Goal: Complete application form: Complete application form

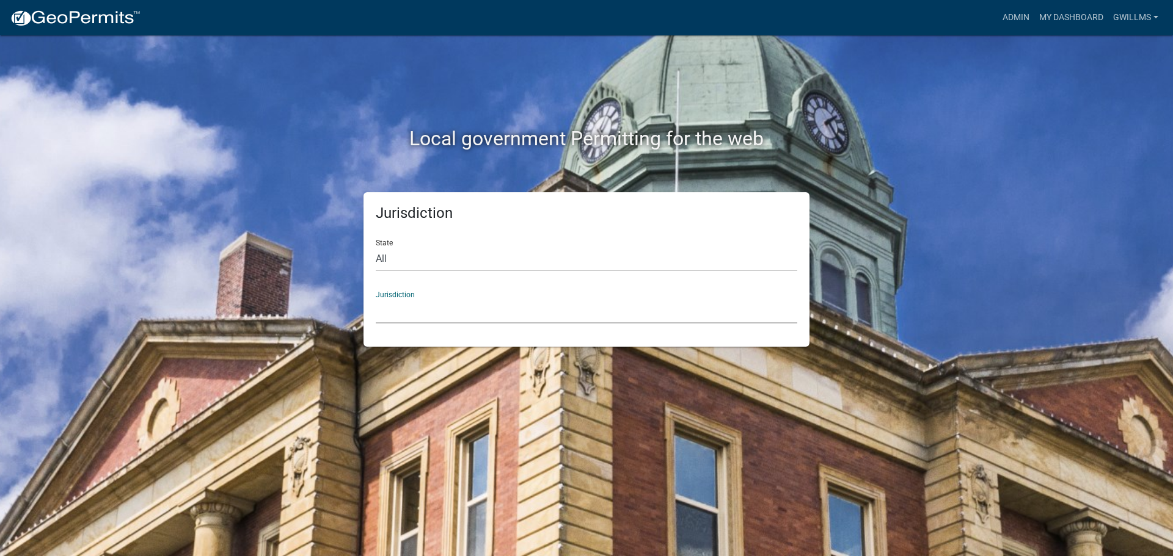
click at [456, 315] on select "[GEOGRAPHIC_DATA], [US_STATE] [GEOGRAPHIC_DATA], [US_STATE][PERSON_NAME][GEOGRA…" at bounding box center [586, 311] width 421 height 25
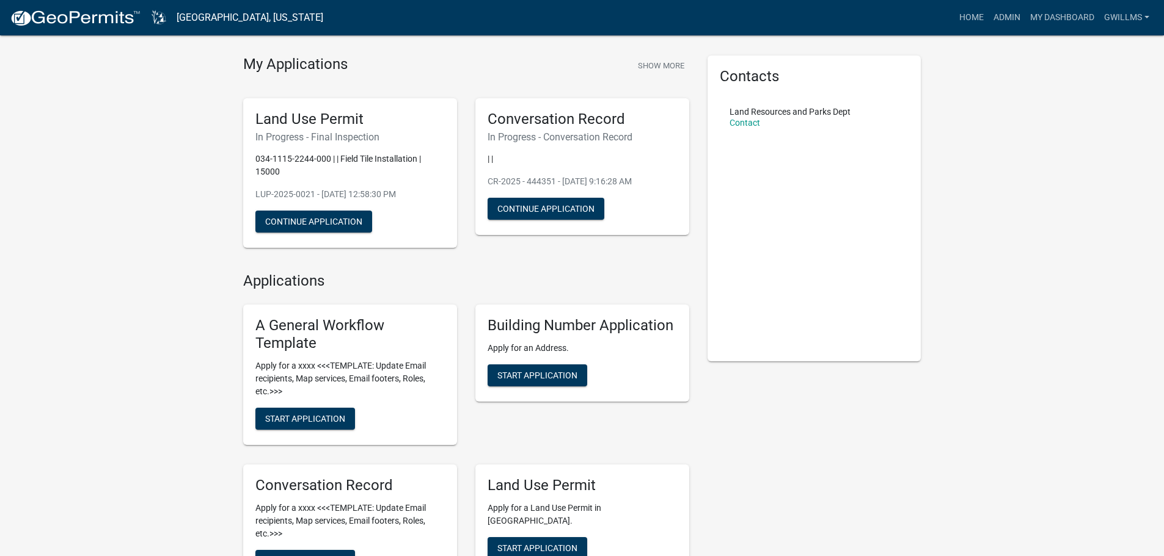
scroll to position [61, 0]
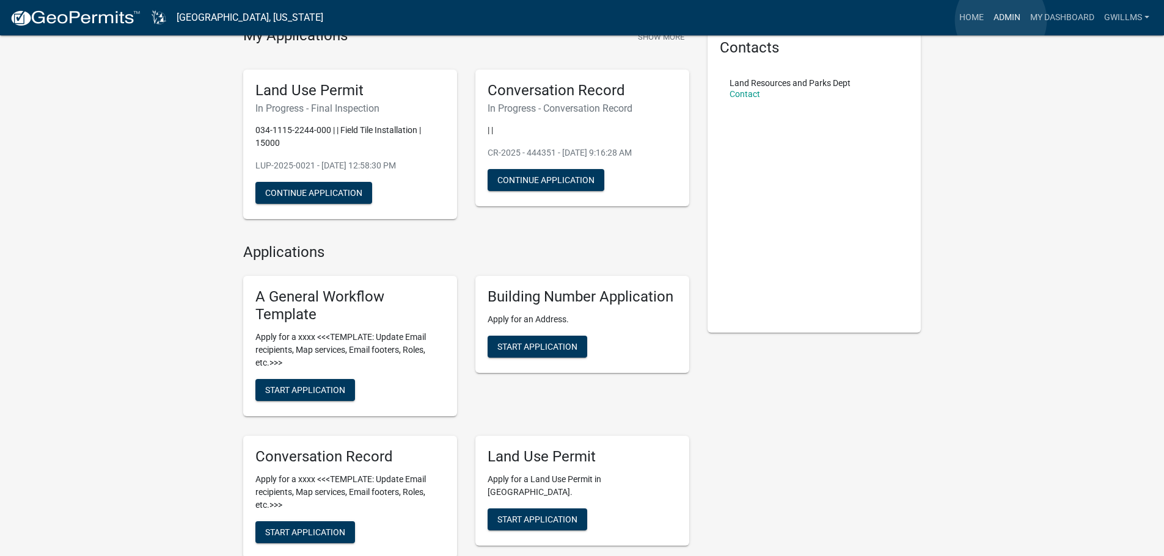
click at [1001, 20] on link "Admin" at bounding box center [1006, 17] width 37 height 23
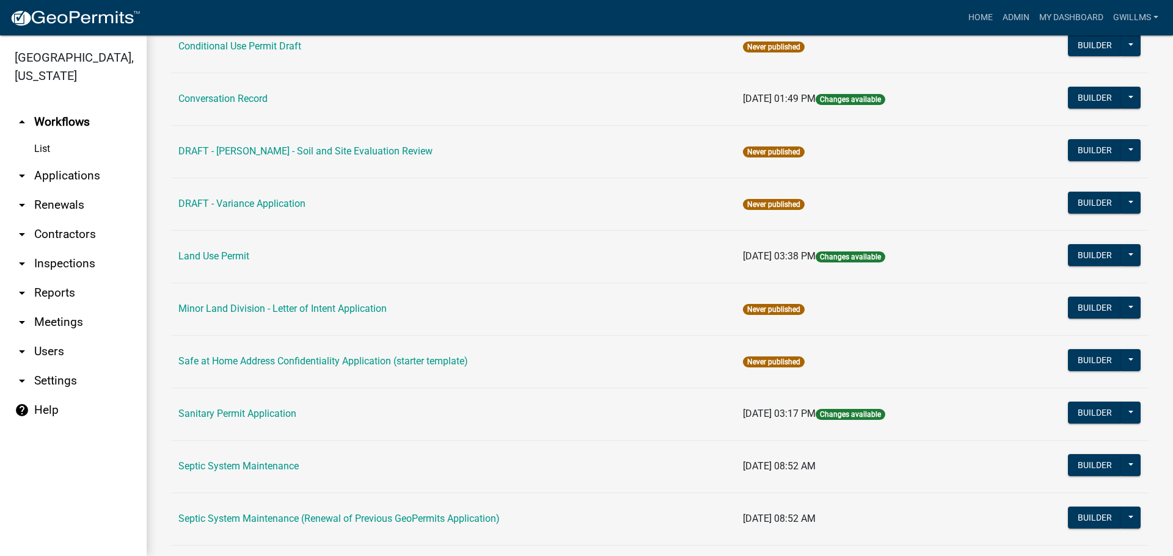
scroll to position [244, 0]
click at [354, 149] on link "DRAFT - [PERSON_NAME] - Soil and Site Evaluation Review" at bounding box center [305, 151] width 254 height 12
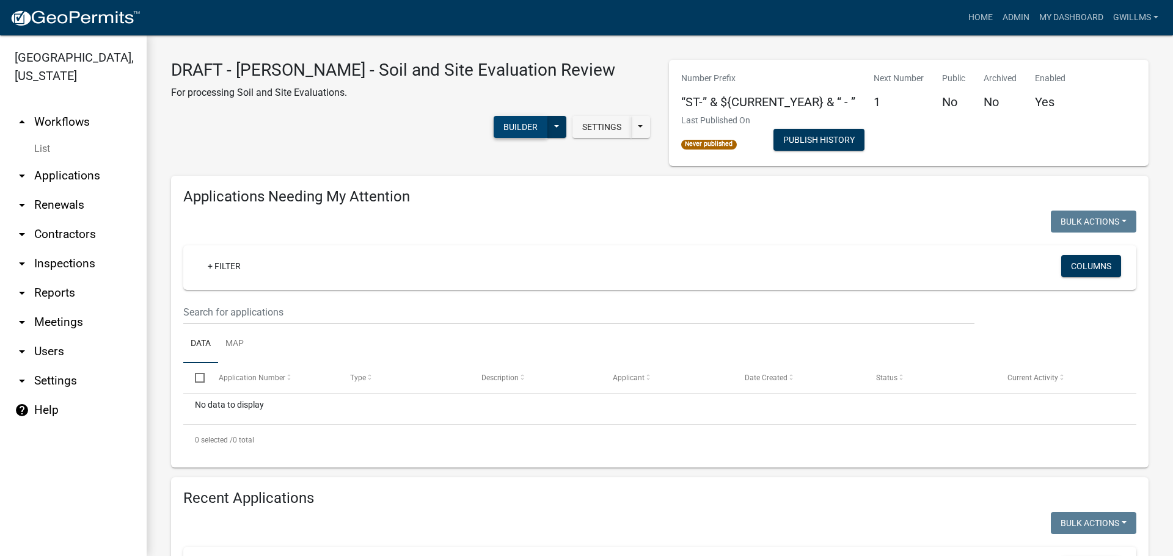
click at [547, 117] on button "Builder" at bounding box center [521, 127] width 54 height 22
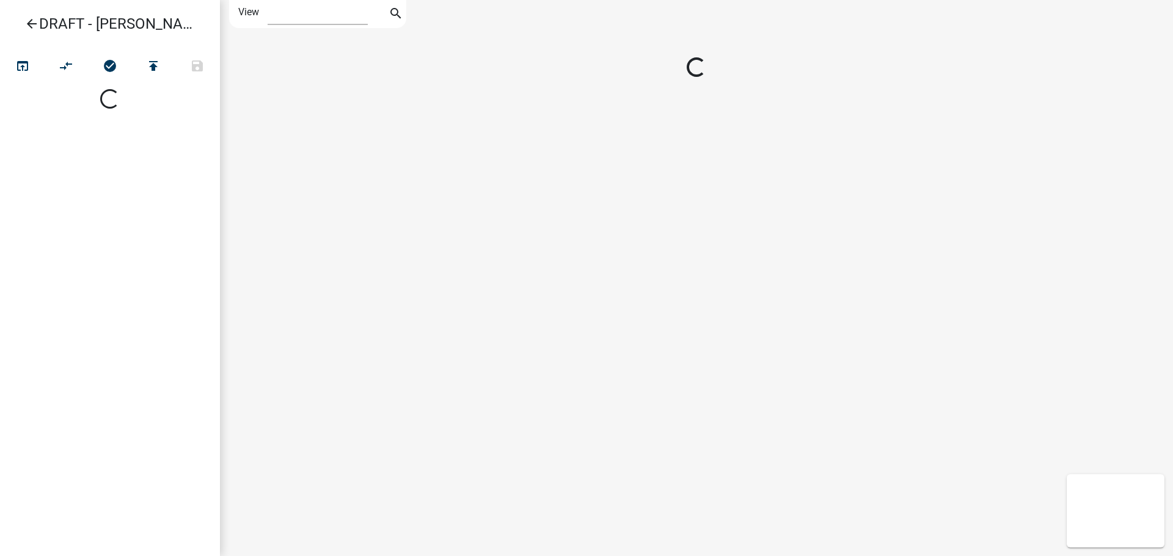
select select "1"
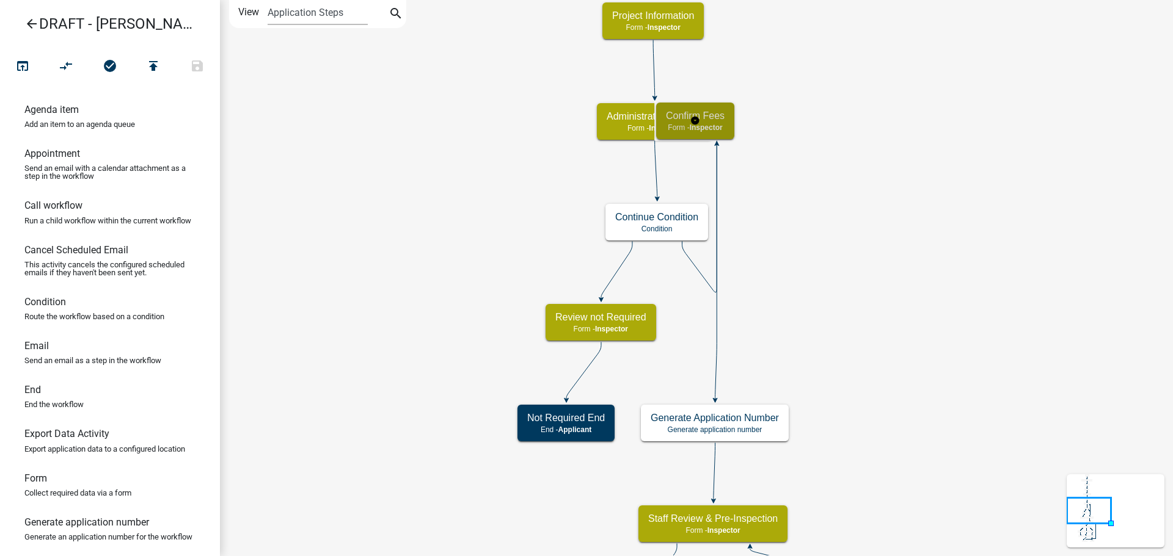
click at [732, 138] on div "Confirm Fees Form - Inspector" at bounding box center [695, 121] width 78 height 37
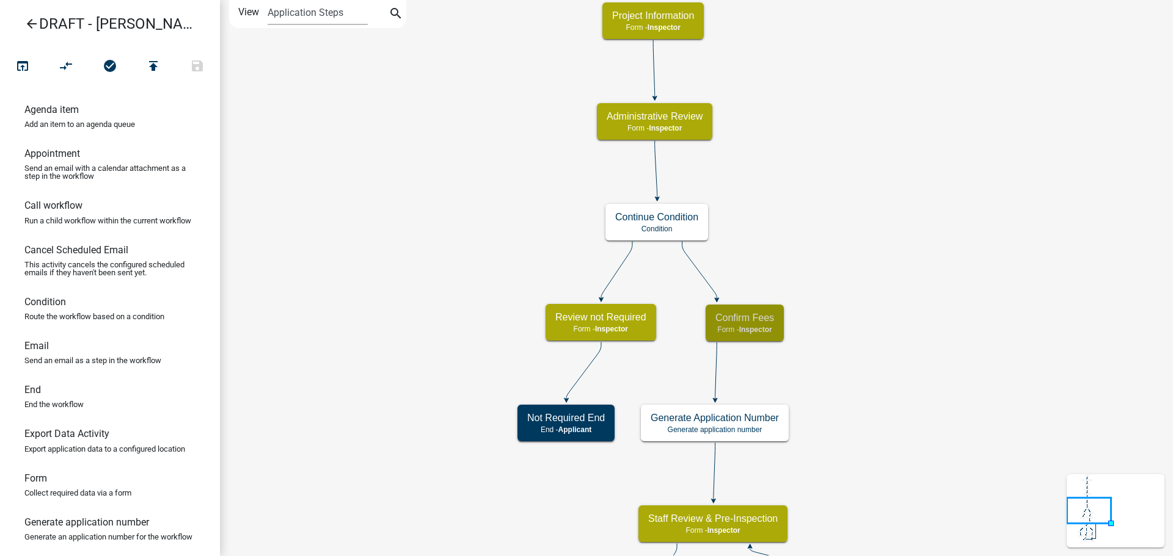
click at [855, 321] on icon "Start Start - Inspector Owner and Property Information Form - Inspector Parcel …" at bounding box center [697, 474] width 952 height 947
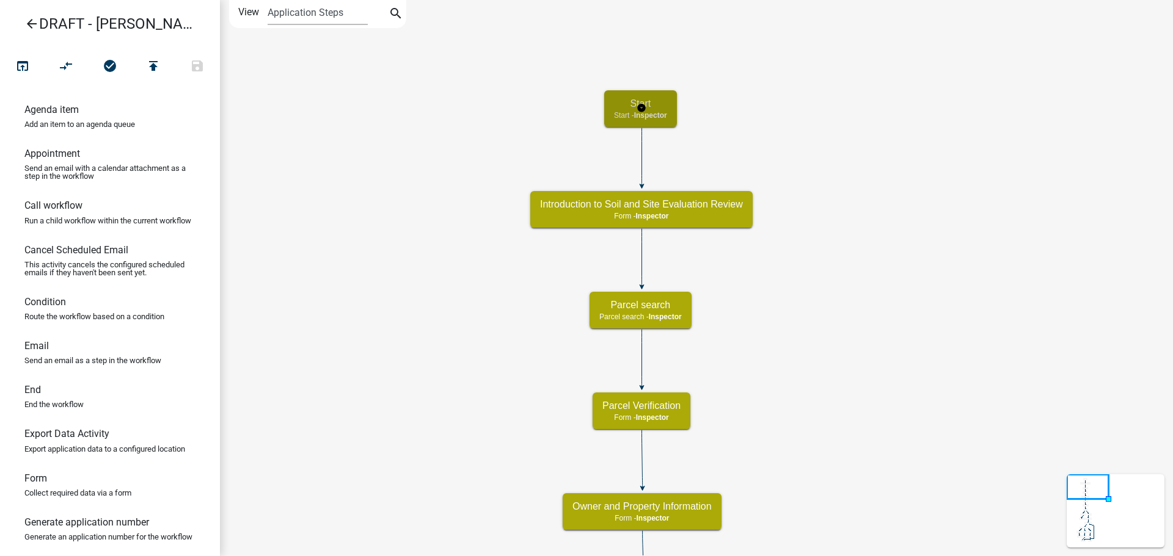
click at [667, 115] on span "Inspector" at bounding box center [650, 115] width 33 height 9
select select "842A7722-B4D0-4A2D-BCCB-F8824BE455D2"
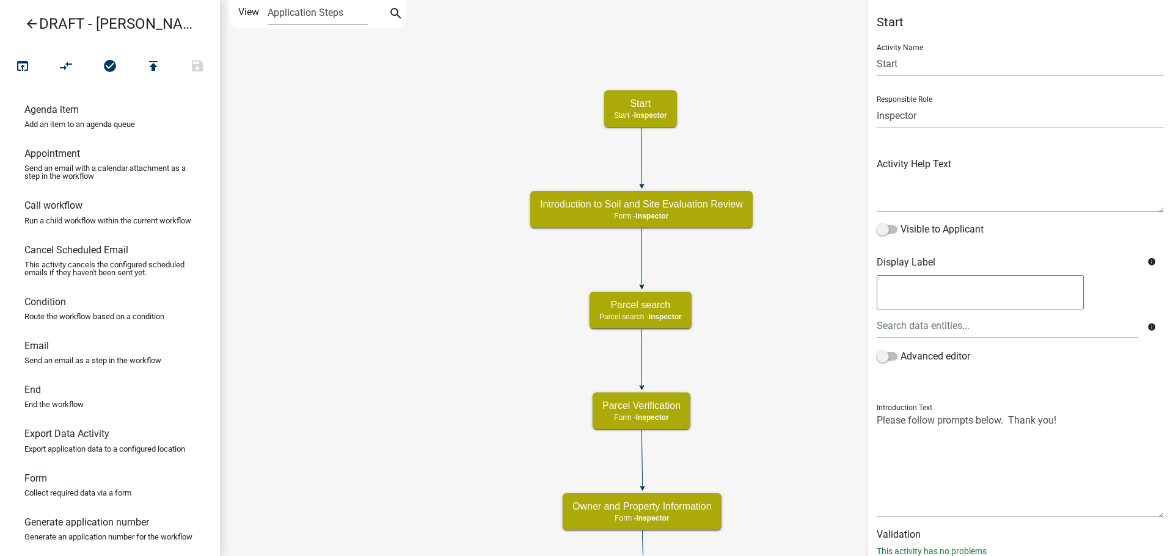
scroll to position [37, 0]
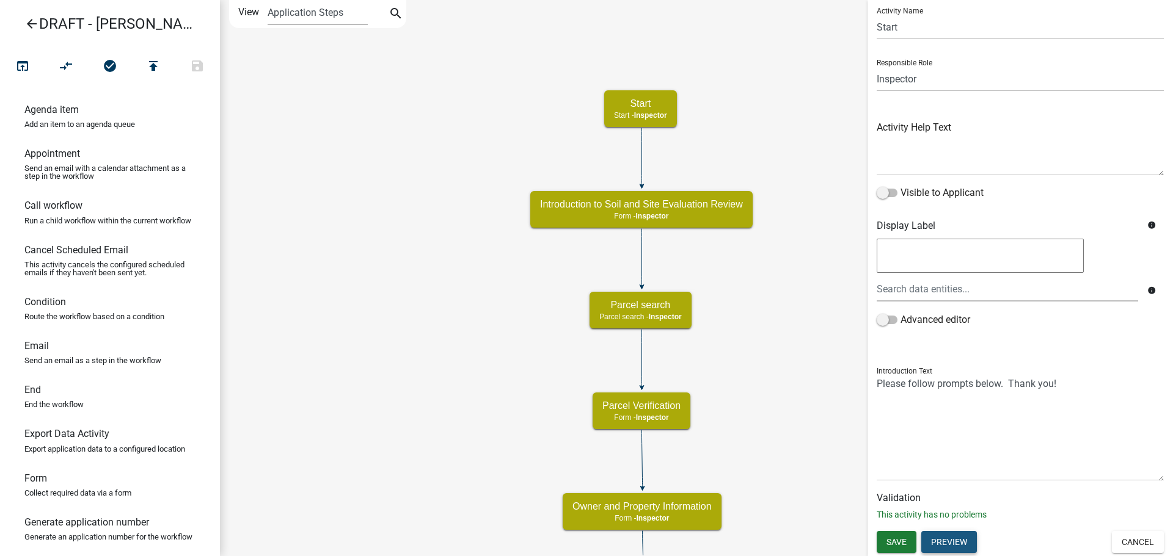
click at [960, 542] on button "Preview" at bounding box center [949, 542] width 56 height 22
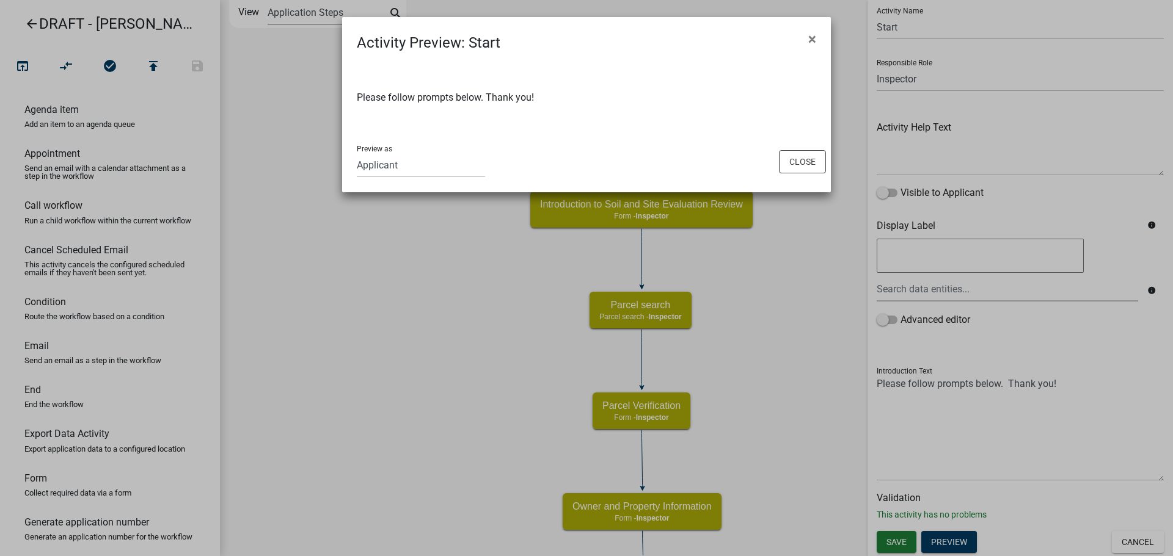
click at [809, 42] on span "×" at bounding box center [812, 39] width 8 height 17
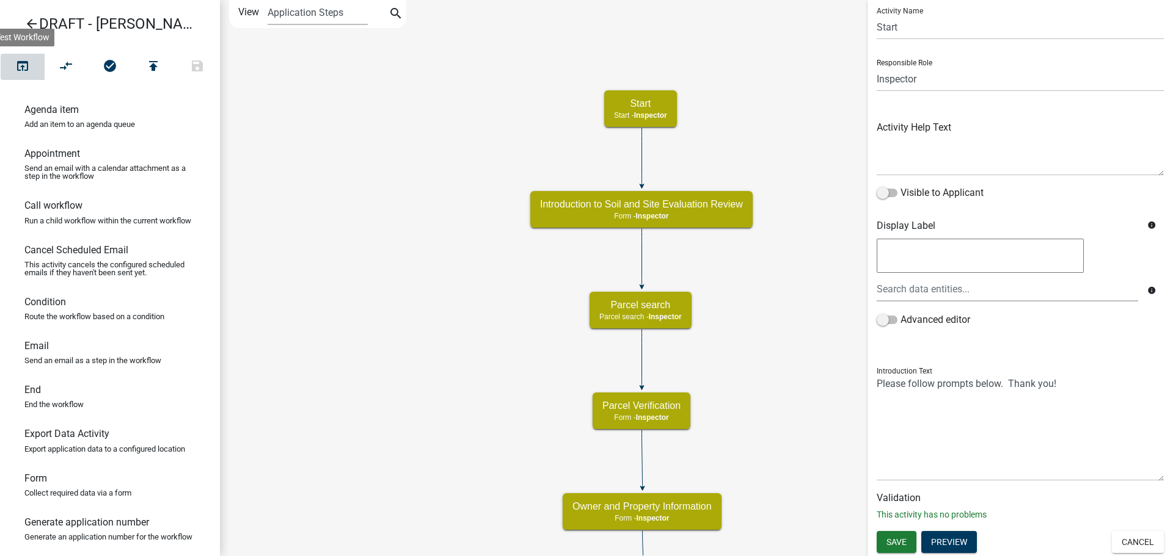
click at [30, 59] on icon "open_in_browser" at bounding box center [22, 67] width 15 height 17
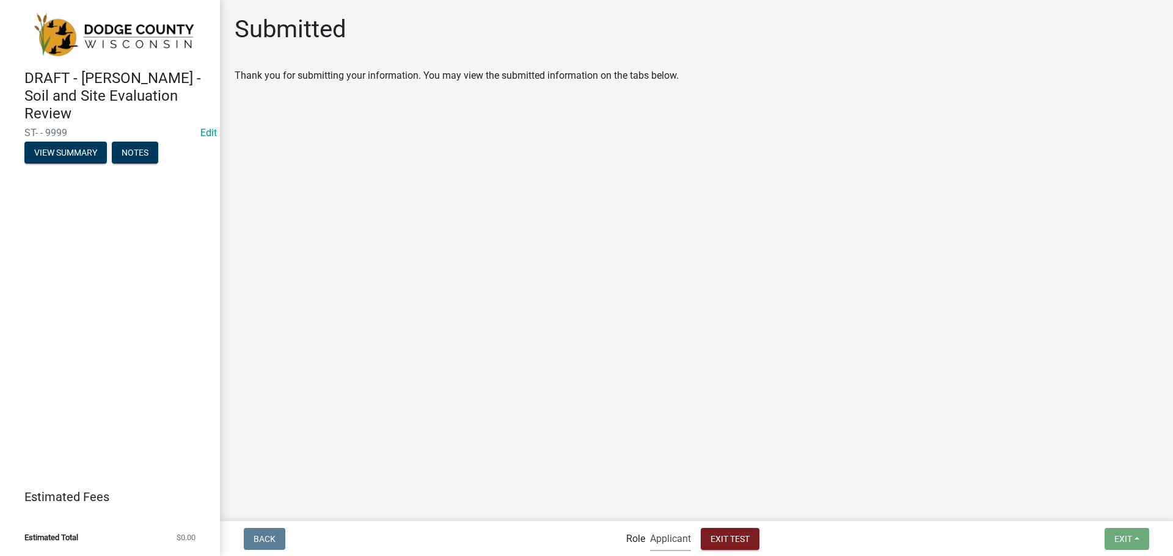
click at [676, 545] on select "Applicant Admin Inspector" at bounding box center [670, 539] width 41 height 25
select select "842a7722-b4d0-4a2d-bccb-f8824be455d2"
click at [650, 527] on select "Applicant Admin Inspector" at bounding box center [670, 539] width 41 height 25
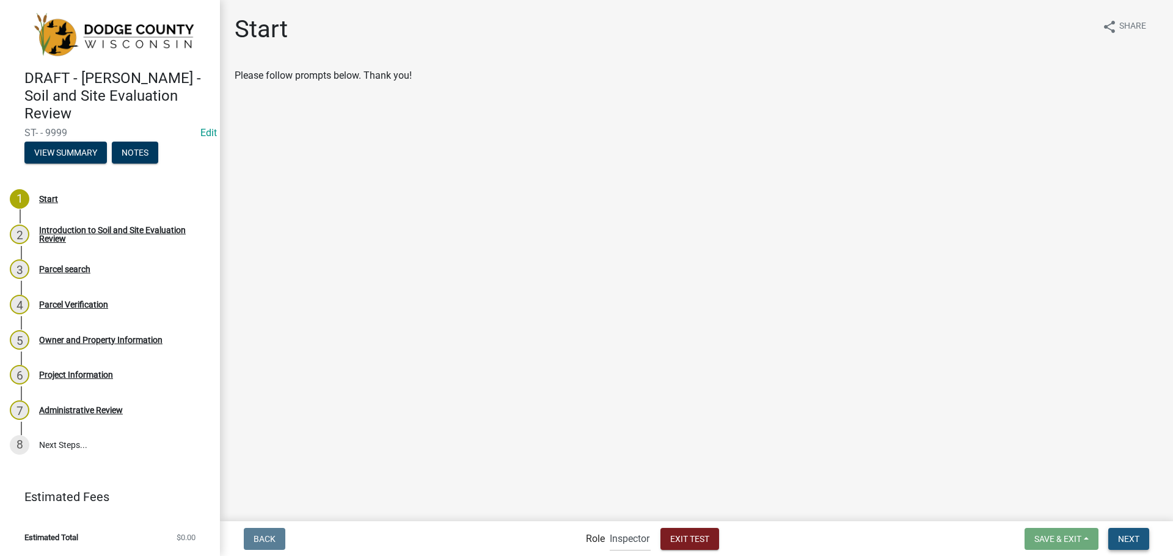
click at [1127, 539] on span "Next" at bounding box center [1128, 539] width 21 height 10
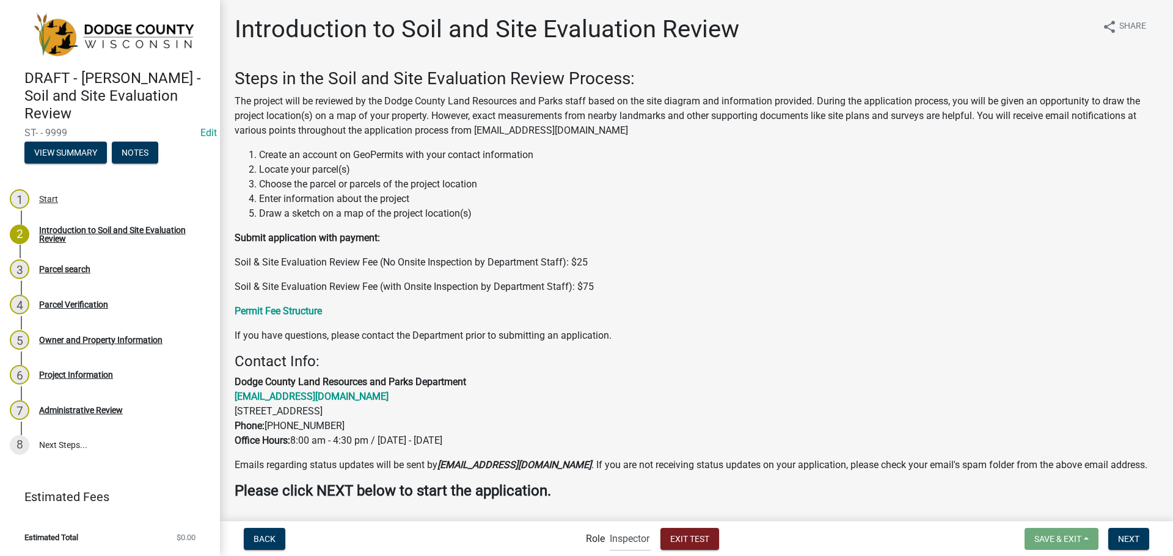
click at [666, 189] on li "Choose the parcel or parcels of the project location" at bounding box center [708, 184] width 899 height 15
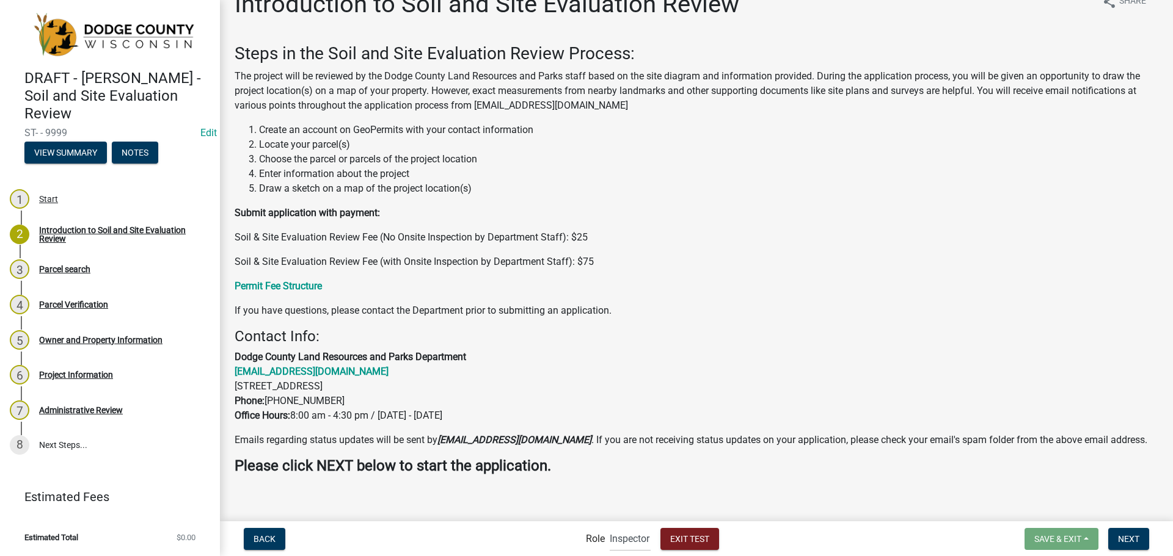
scroll to position [38, 0]
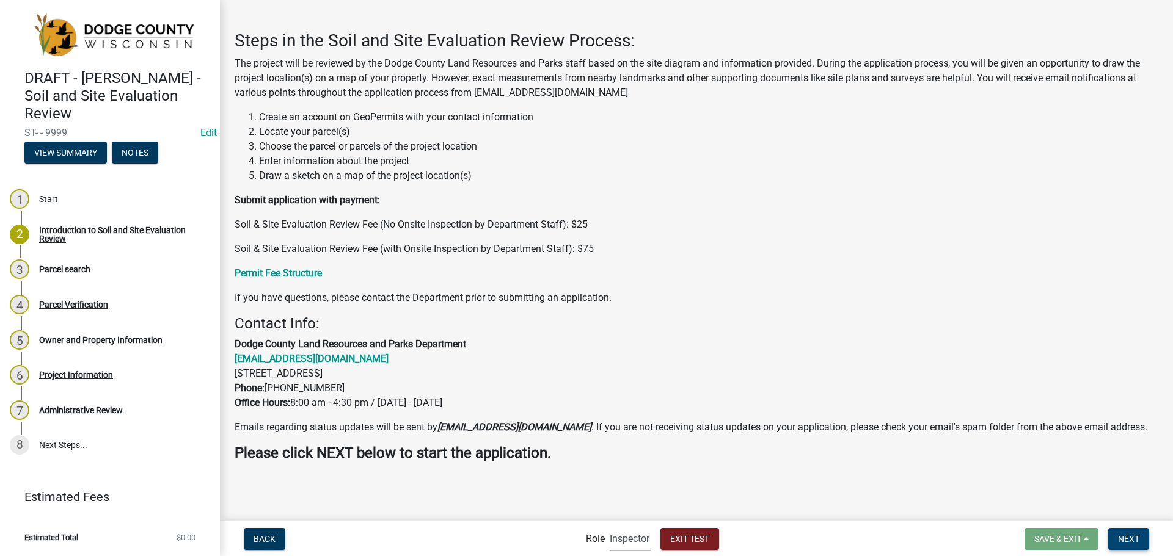
click at [1131, 529] on button "Next" at bounding box center [1128, 539] width 41 height 22
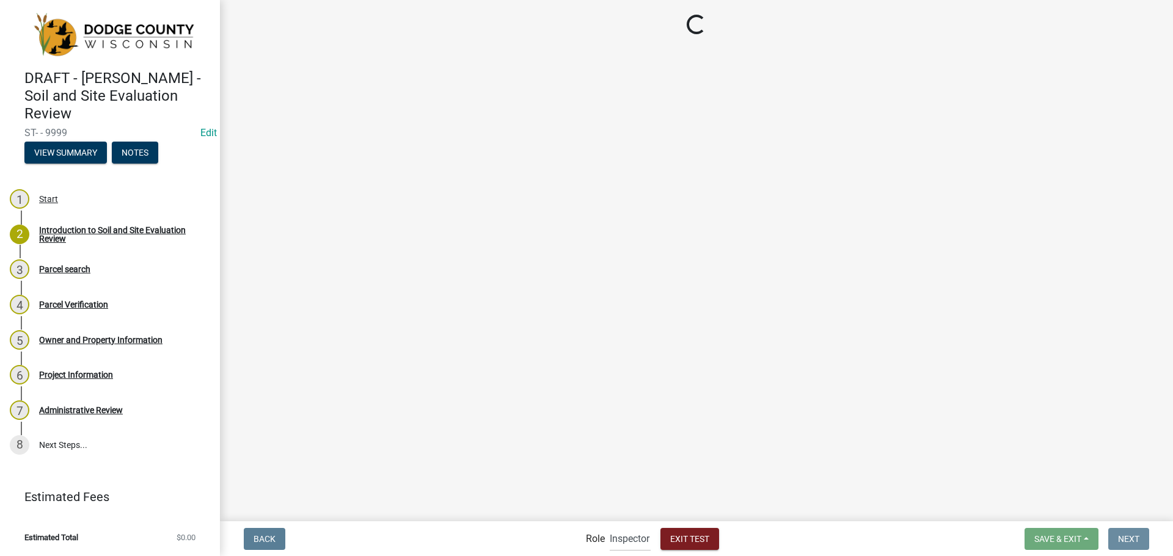
scroll to position [0, 0]
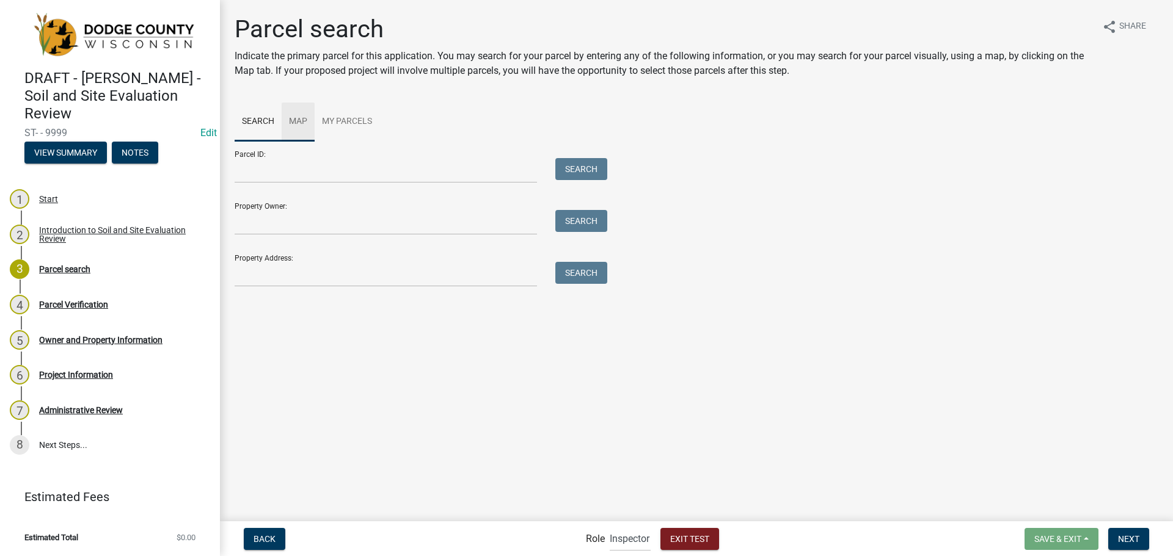
click at [305, 127] on link "Map" at bounding box center [298, 122] width 33 height 39
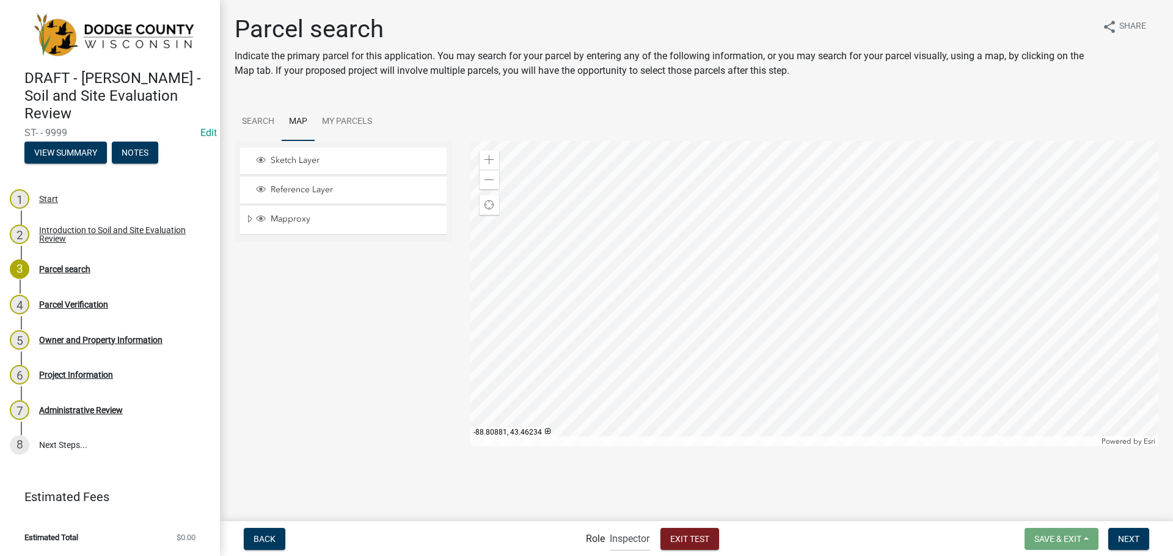
click at [698, 340] on div at bounding box center [814, 293] width 688 height 305
click at [769, 259] on div at bounding box center [814, 293] width 688 height 305
click at [494, 158] on div "Zoom in" at bounding box center [490, 160] width 20 height 20
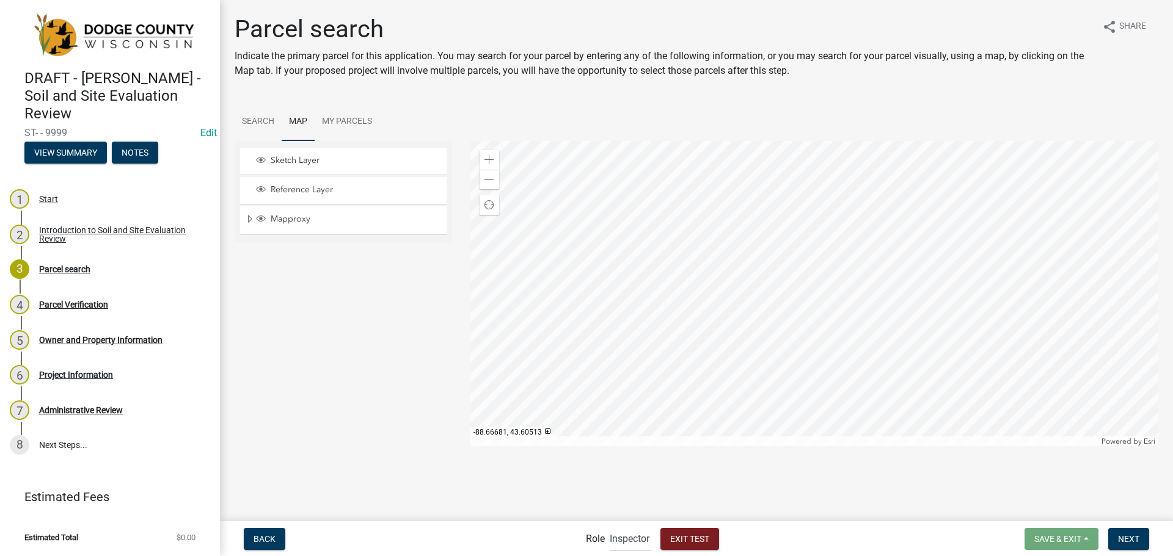
click at [785, 271] on div at bounding box center [814, 293] width 688 height 305
click at [762, 331] on div at bounding box center [814, 293] width 688 height 305
click at [562, 290] on div at bounding box center [814, 293] width 688 height 305
click at [617, 326] on div at bounding box center [814, 293] width 688 height 305
click at [484, 153] on div "Zoom in" at bounding box center [490, 160] width 20 height 20
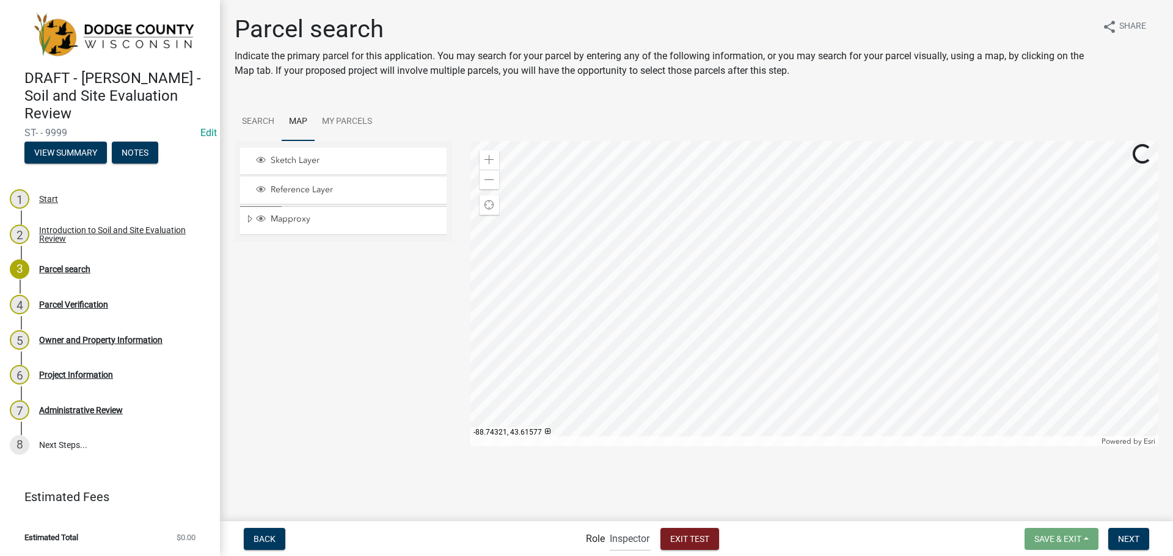
click at [761, 221] on div at bounding box center [814, 293] width 688 height 305
click at [880, 211] on div at bounding box center [814, 293] width 688 height 305
click at [616, 266] on div at bounding box center [814, 293] width 688 height 305
click at [608, 269] on div at bounding box center [814, 293] width 688 height 305
click at [486, 154] on div "Zoom in" at bounding box center [490, 160] width 20 height 20
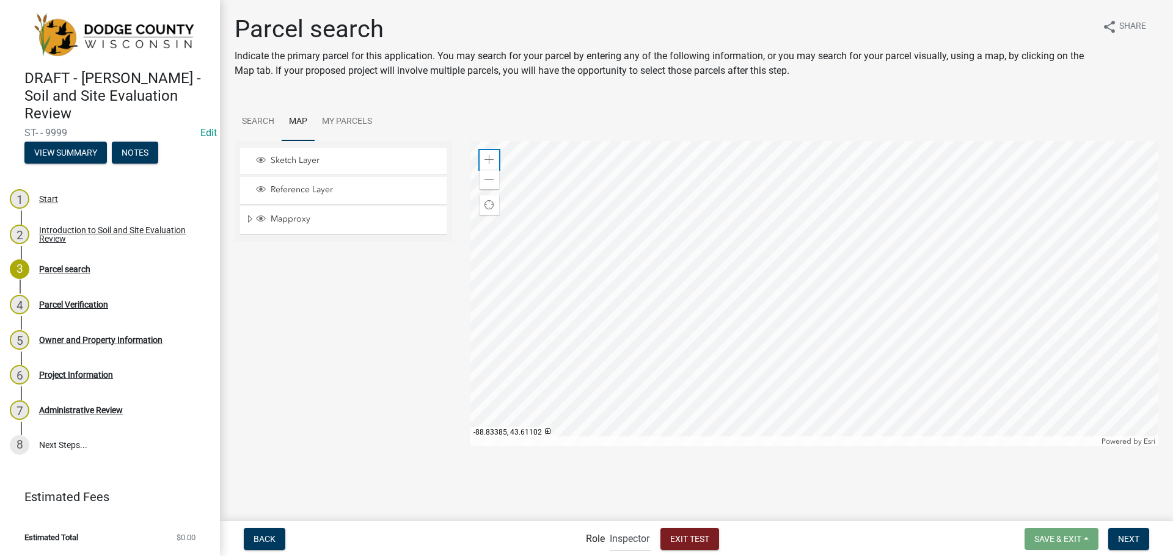
click at [486, 155] on div "Zoom in" at bounding box center [490, 160] width 20 height 20
click at [783, 290] on div at bounding box center [814, 293] width 688 height 305
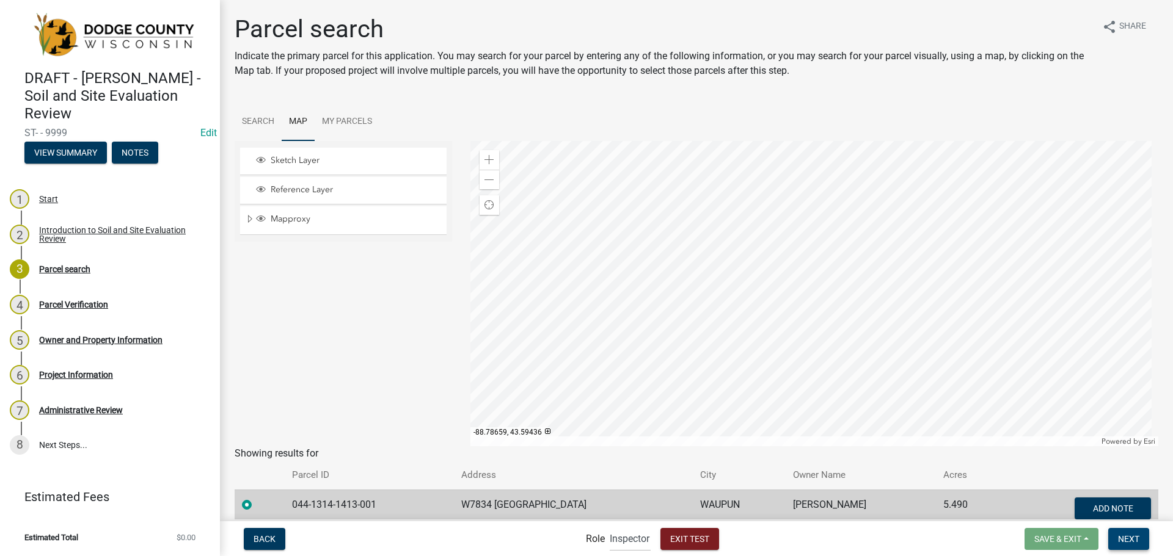
click at [1136, 542] on span "Next" at bounding box center [1128, 539] width 21 height 10
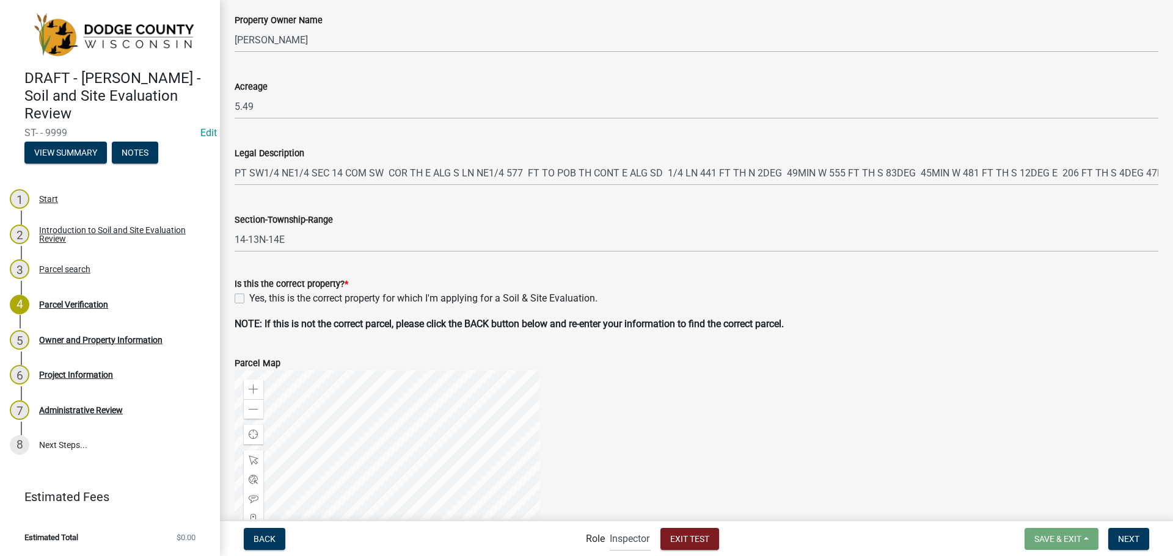
scroll to position [183, 0]
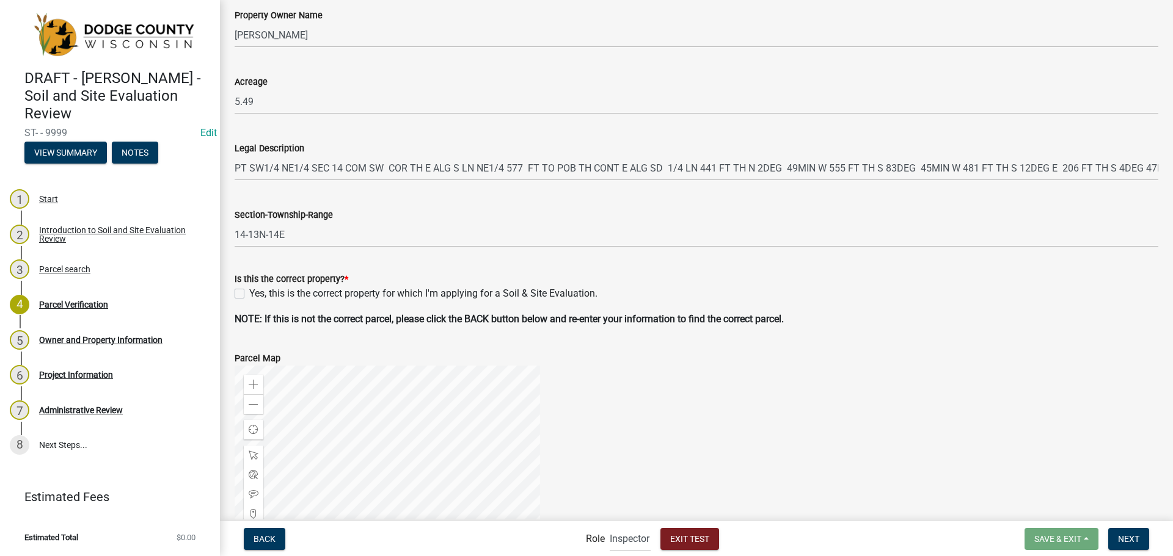
click at [249, 294] on label "Yes, this is the correct property for which I'm applying for a Soil & Site Eval…" at bounding box center [423, 293] width 348 height 15
click at [249, 294] on input "Yes, this is the correct property for which I'm applying for a Soil & Site Eval…" at bounding box center [253, 290] width 8 height 8
checkbox input "true"
click at [1120, 536] on span "Next" at bounding box center [1128, 539] width 21 height 10
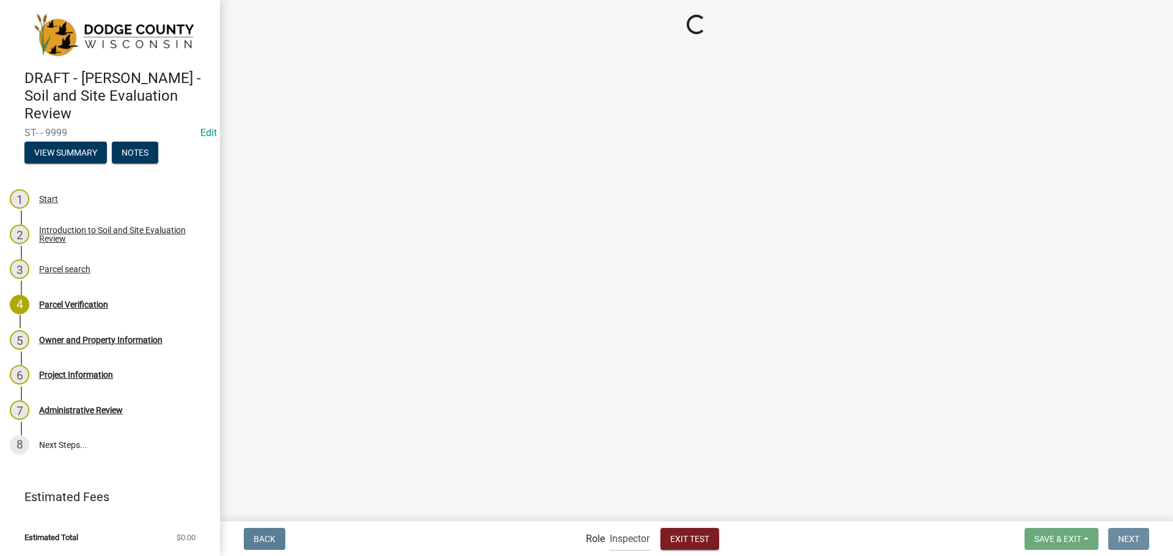
scroll to position [0, 0]
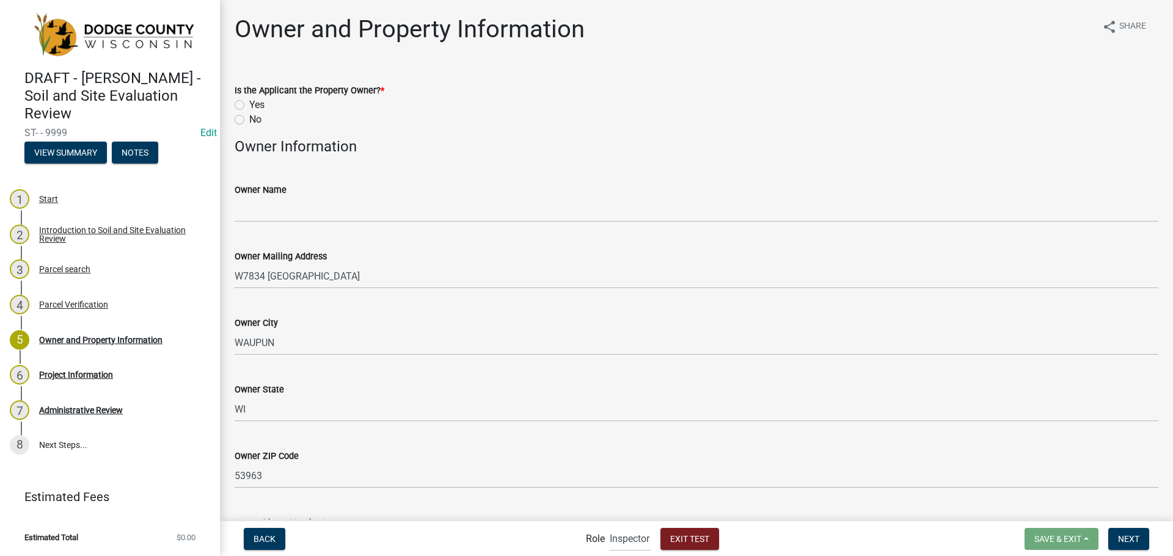
click at [249, 101] on label "Yes" at bounding box center [256, 105] width 15 height 15
click at [249, 101] on input "Yes" at bounding box center [253, 102] width 8 height 8
radio input "true"
click at [346, 224] on wm-data-entity-input "Owner Name" at bounding box center [697, 199] width 924 height 67
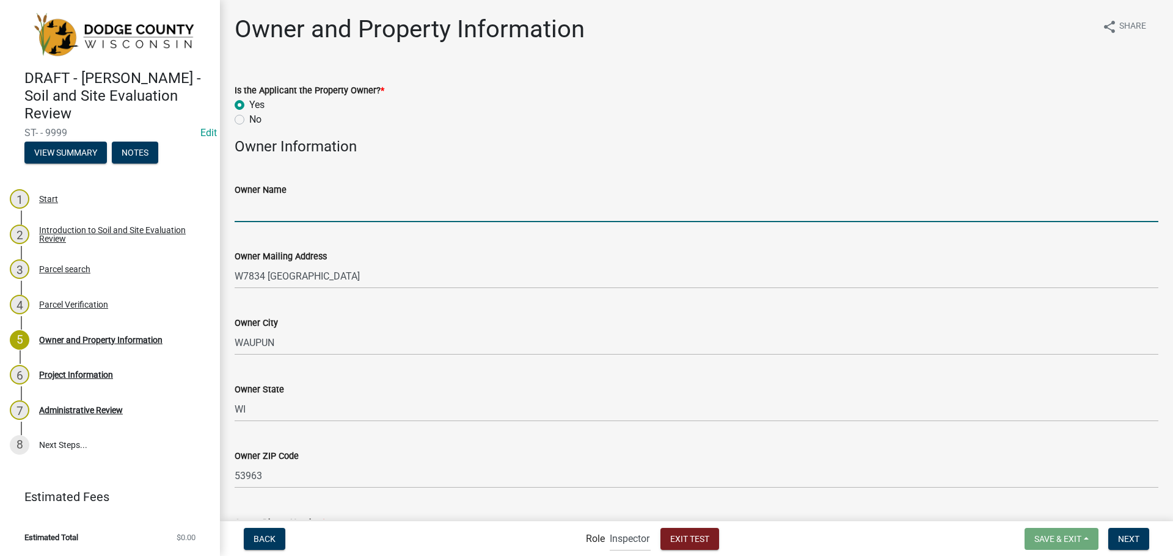
click at [350, 216] on input "Owner Name" at bounding box center [697, 209] width 924 height 25
type input "A"
type input "Homeowner #1"
click at [367, 175] on div "Owner Name Homeowner #1" at bounding box center [697, 194] width 924 height 57
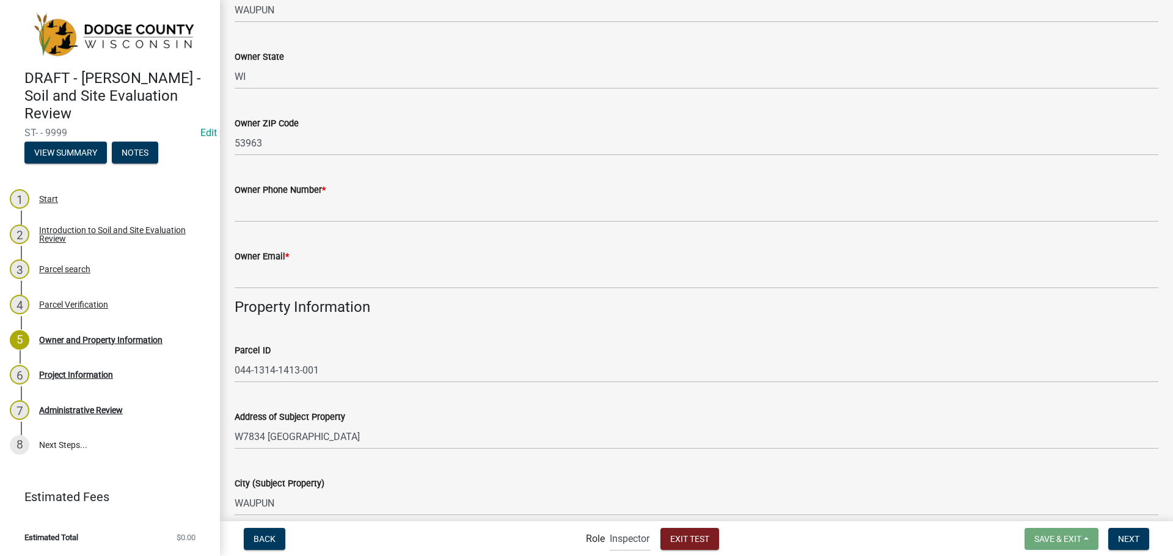
scroll to position [428, 0]
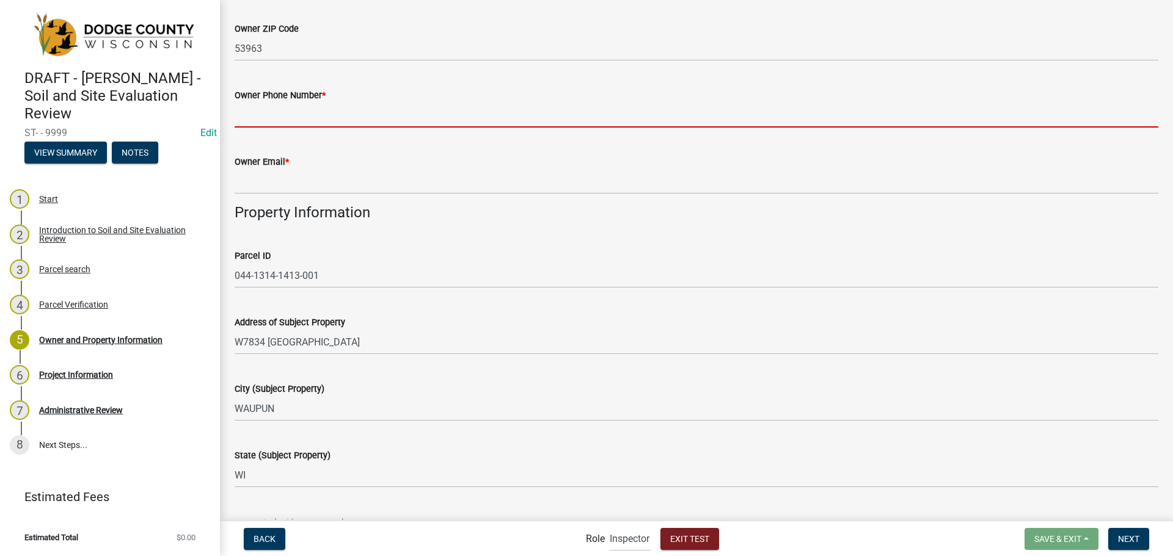
click at [332, 118] on input "Owner Phone Number *" at bounding box center [697, 115] width 924 height 25
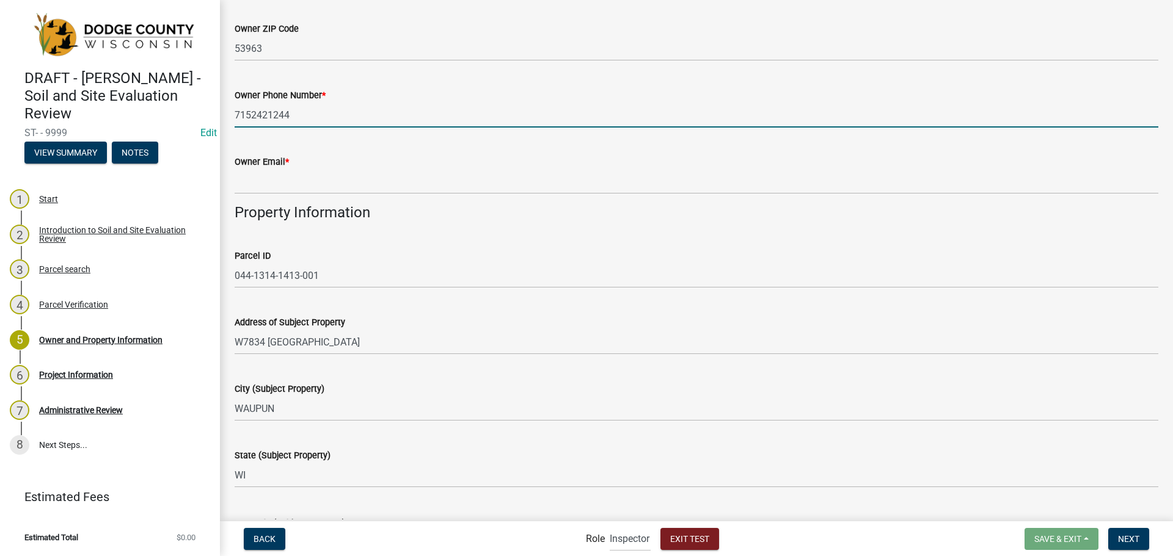
type input "7152421244"
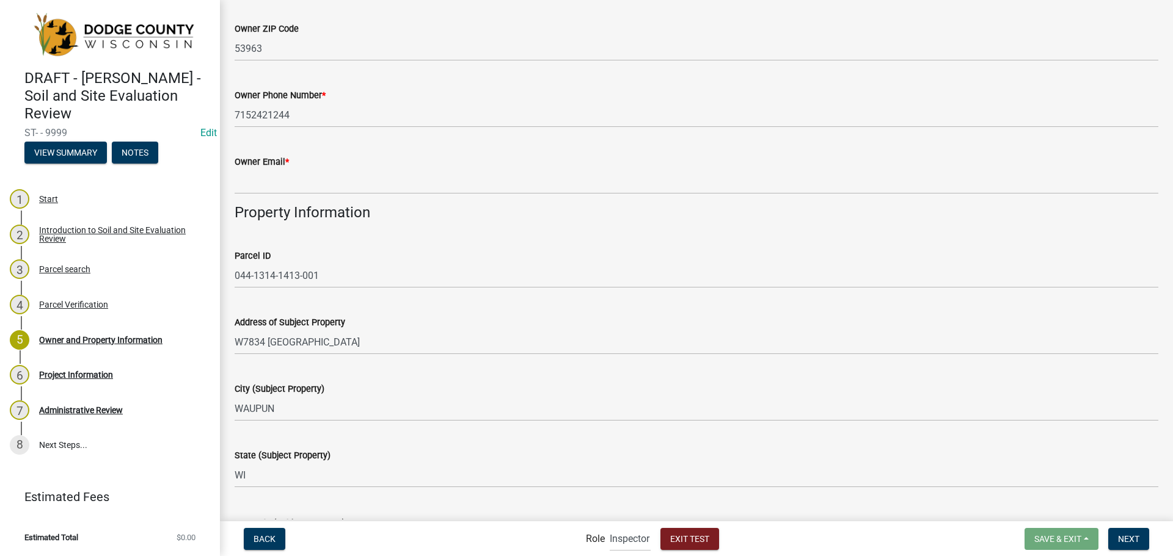
click at [324, 200] on wm-data-entity-input "Owner Email *" at bounding box center [697, 170] width 924 height 67
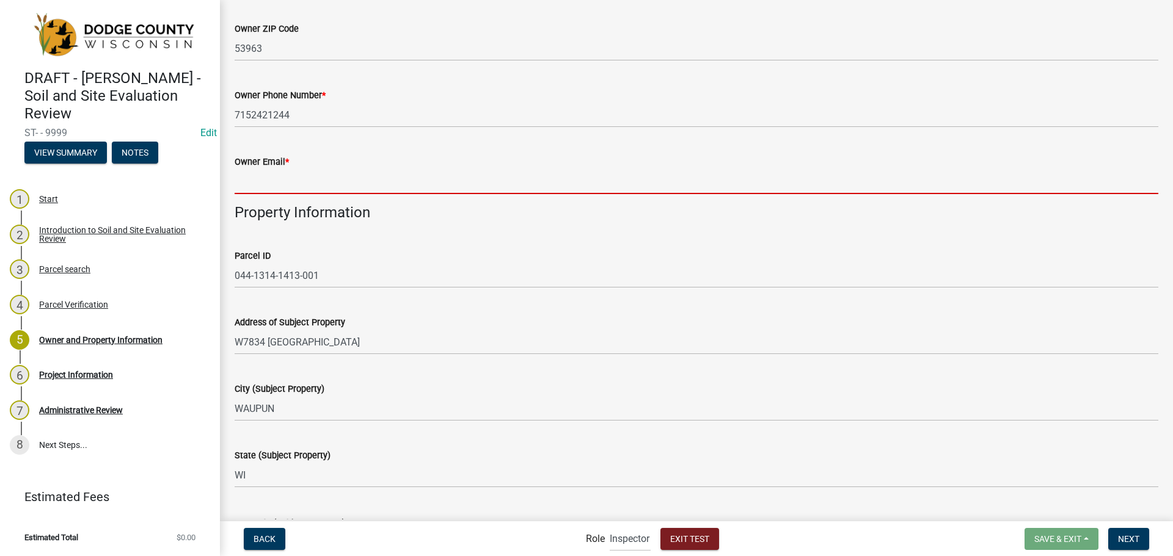
click at [326, 180] on input "Owner Email *" at bounding box center [697, 181] width 924 height 25
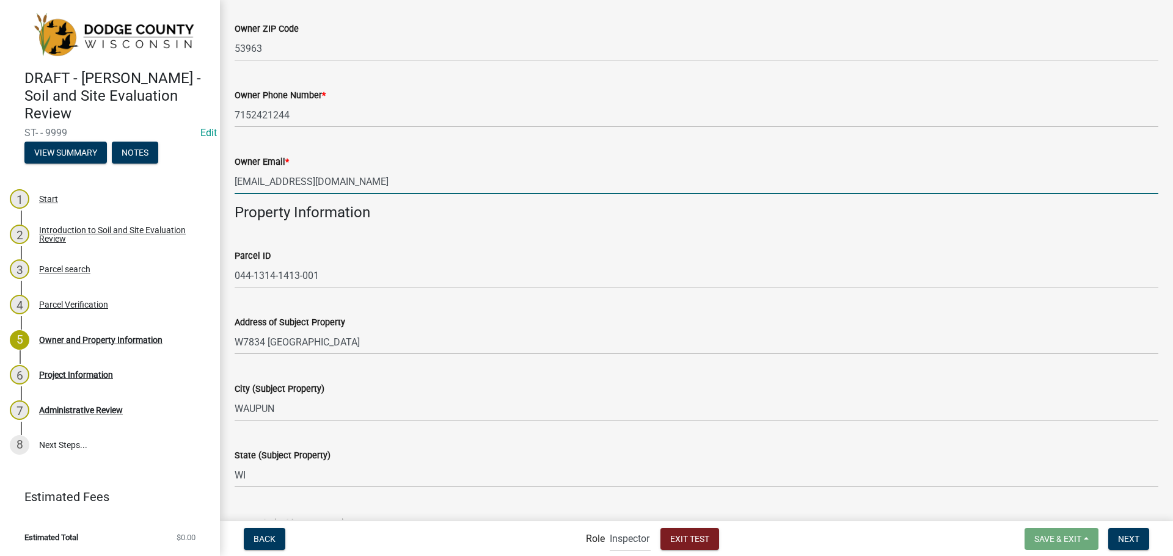
type input "[EMAIL_ADDRESS][DOMAIN_NAME]"
click at [334, 148] on div "Owner Email * [EMAIL_ADDRESS][DOMAIN_NAME]" at bounding box center [697, 165] width 924 height 57
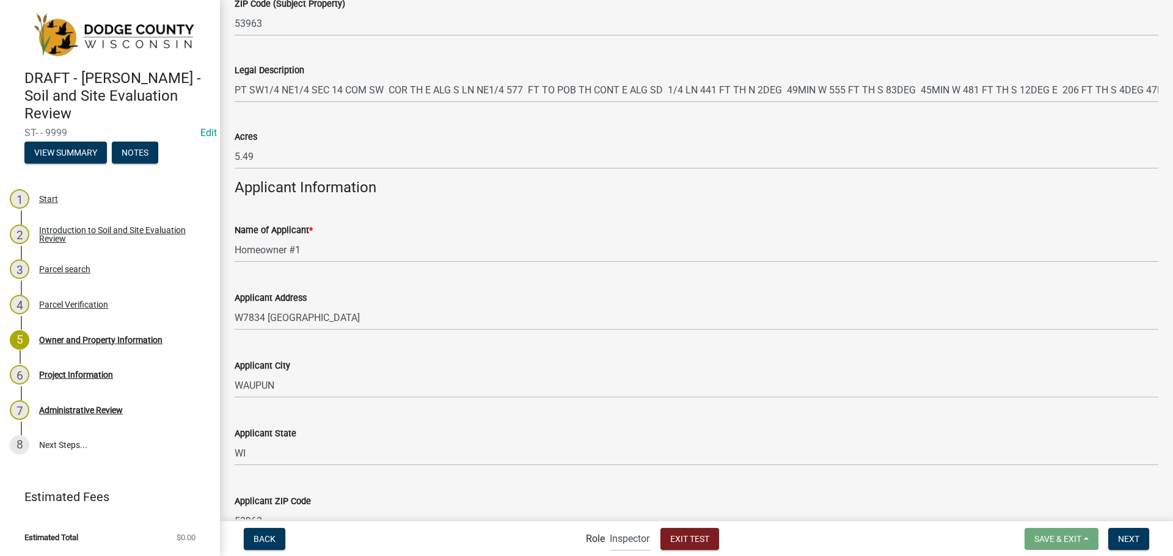
scroll to position [1156, 0]
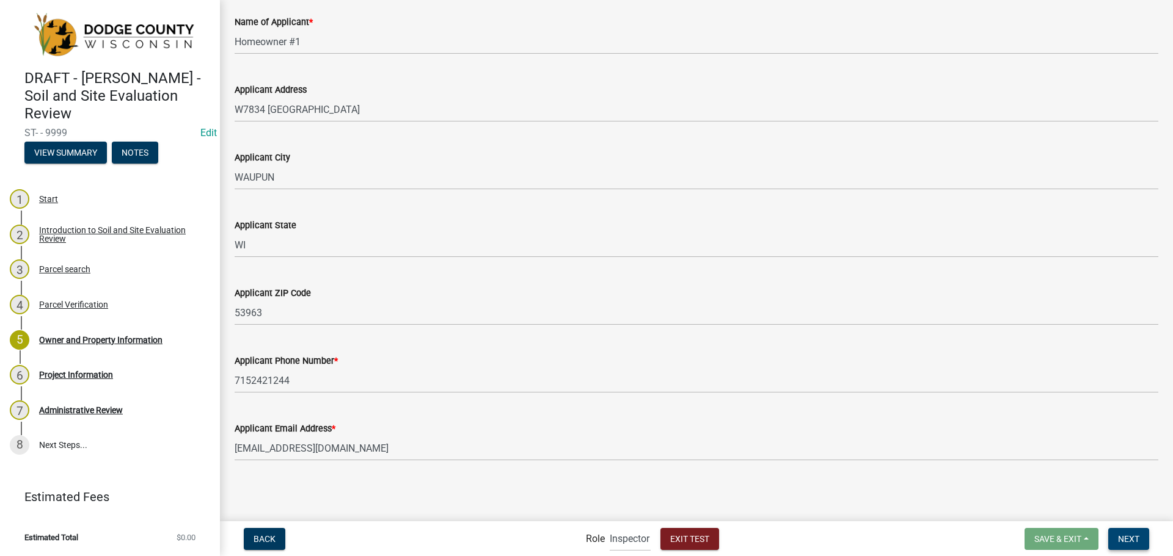
click at [1139, 540] on span "Next" at bounding box center [1128, 539] width 21 height 10
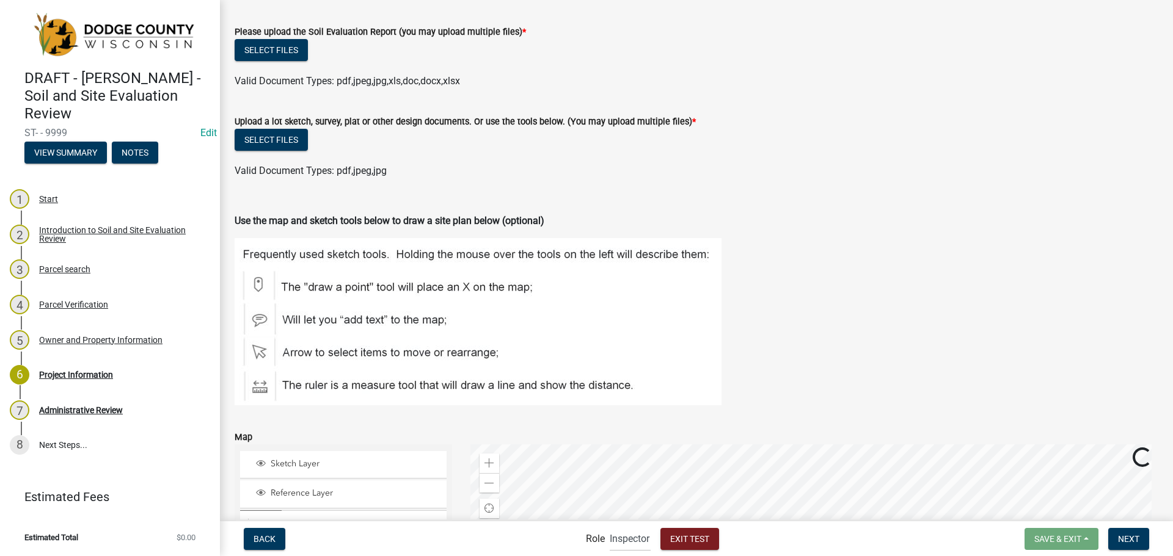
scroll to position [61, 0]
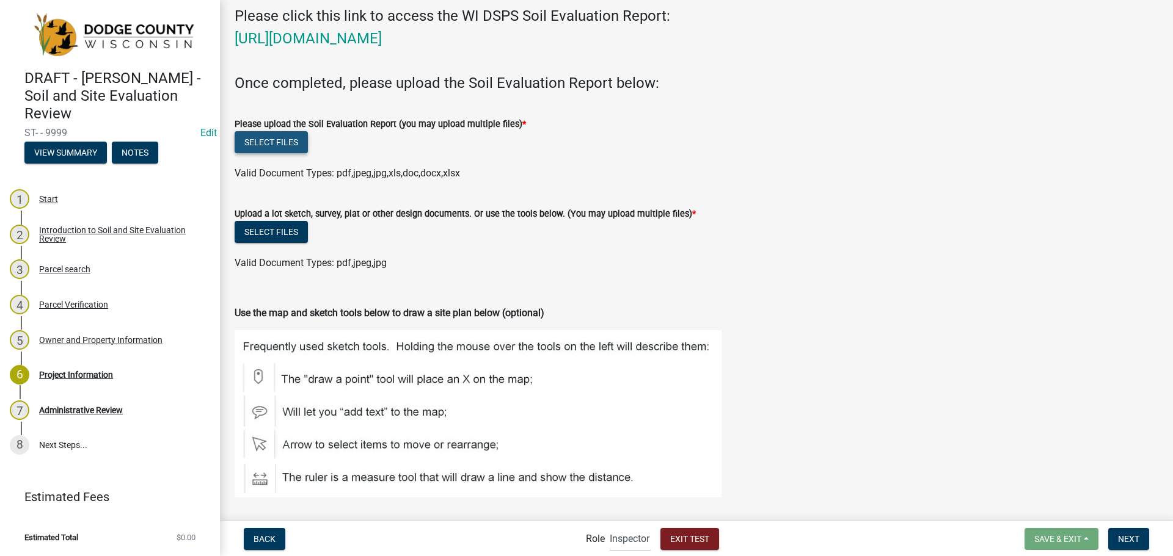
click at [269, 136] on button "Select files" at bounding box center [271, 142] width 73 height 22
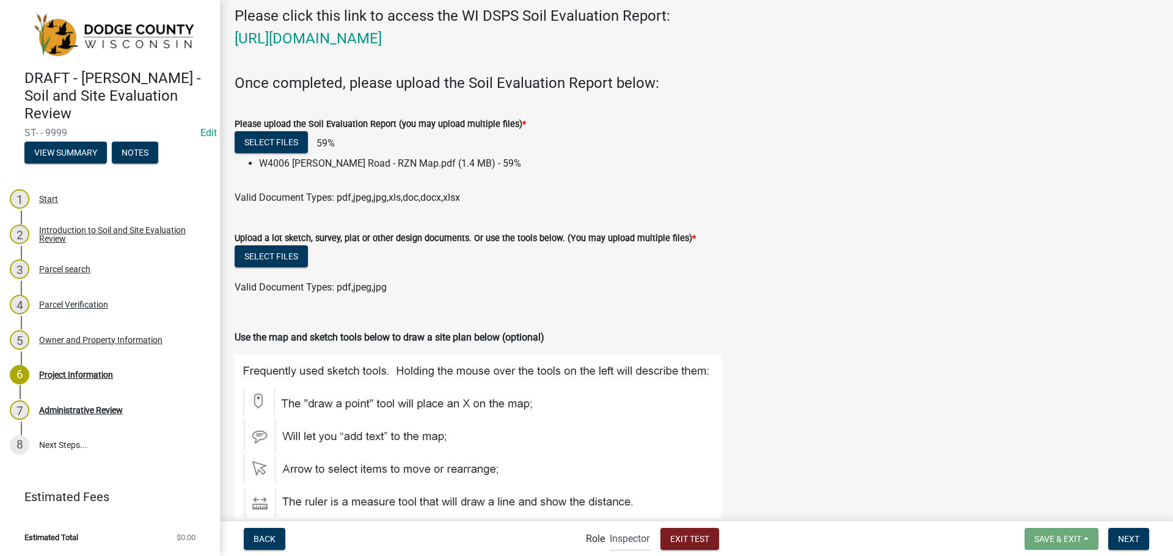
click at [289, 244] on div "Upload a lot sketch, survey, plat or other design documents. Or use the tools b…" at bounding box center [697, 238] width 924 height 15
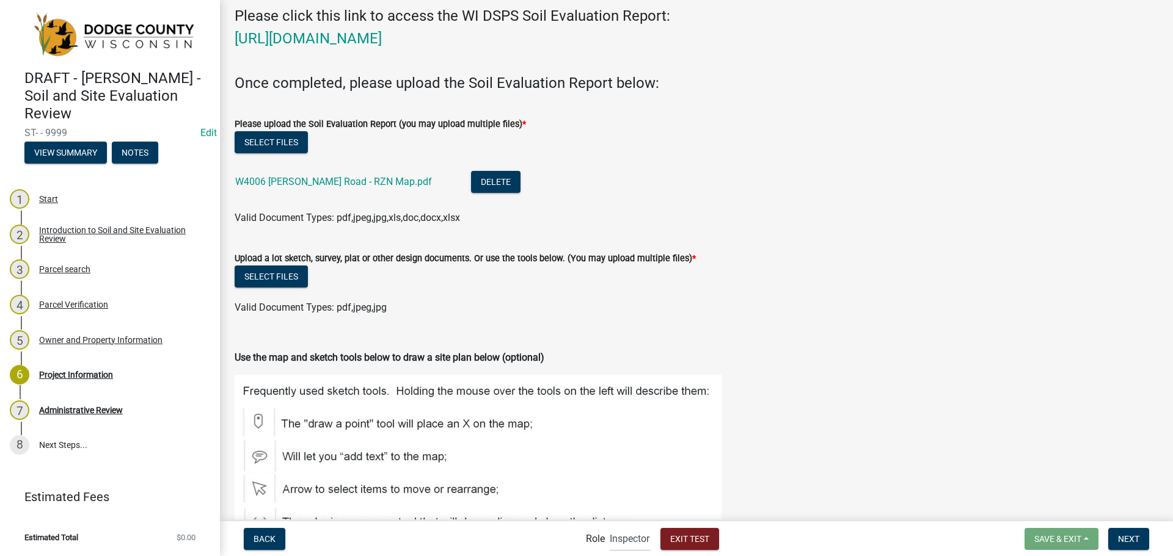
click at [299, 258] on label "Upload a lot sketch, survey, plat or other design documents. Or use the tools b…" at bounding box center [465, 259] width 461 height 9
click at [299, 272] on button "Select files" at bounding box center [271, 277] width 73 height 22
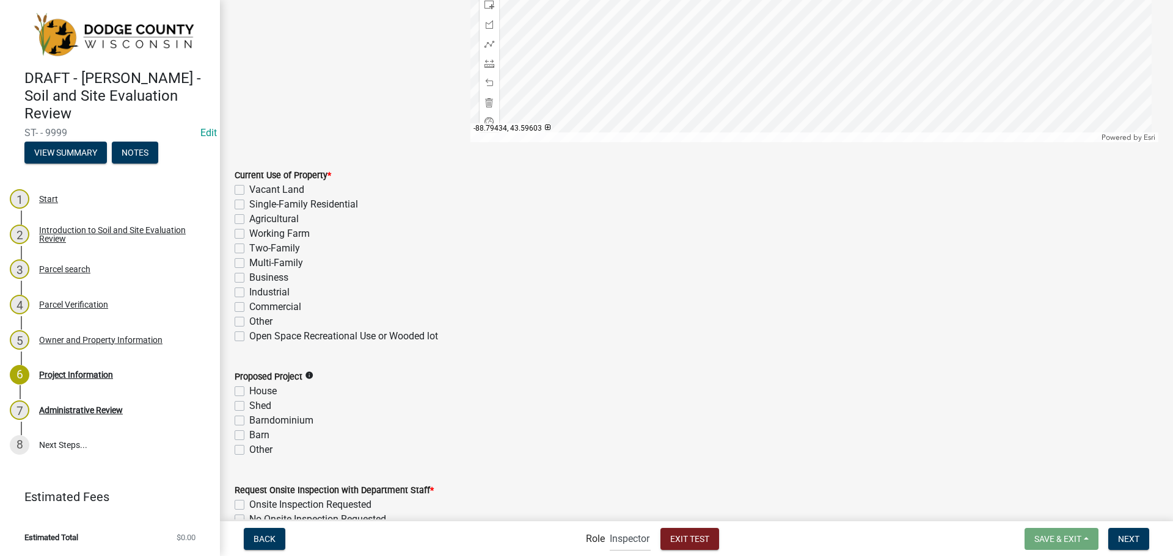
scroll to position [855, 0]
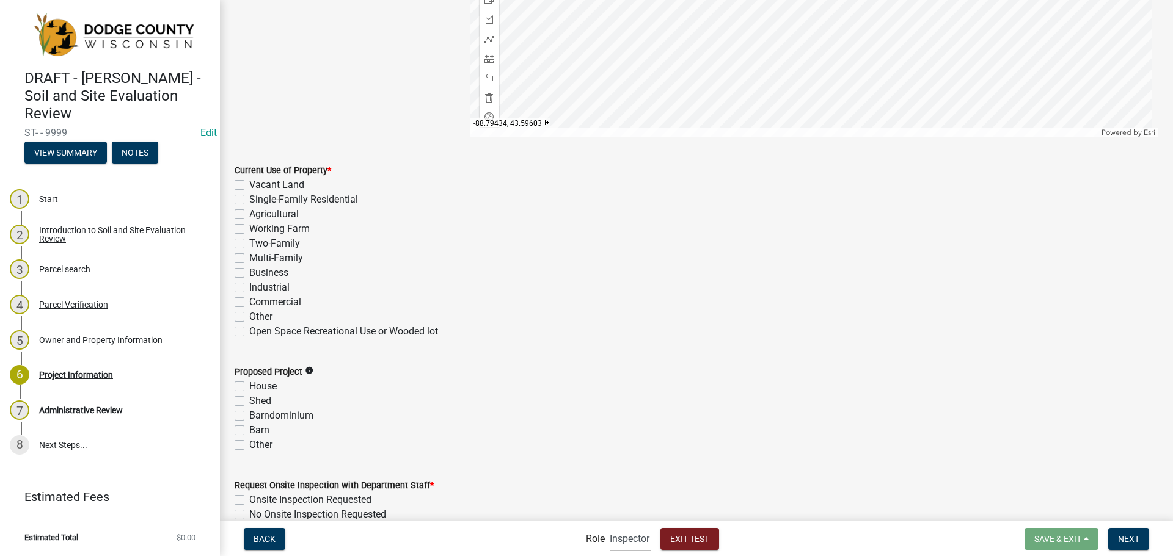
click at [249, 196] on label "Single-Family Residential" at bounding box center [303, 199] width 109 height 15
click at [249, 196] on input "Single-Family Residential" at bounding box center [253, 196] width 8 height 8
checkbox input "true"
checkbox input "false"
checkbox input "true"
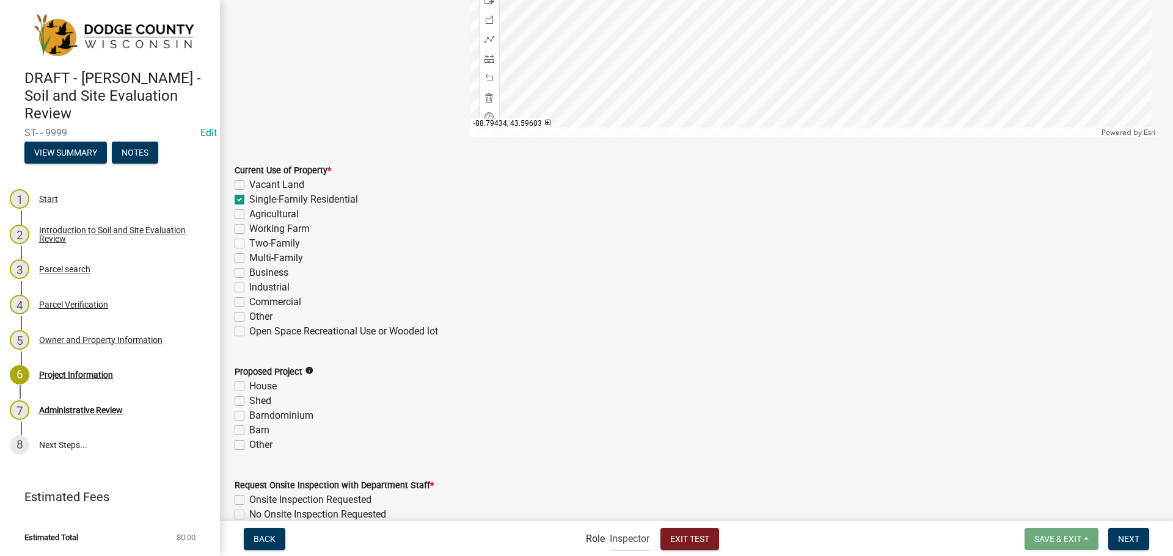
checkbox input "false"
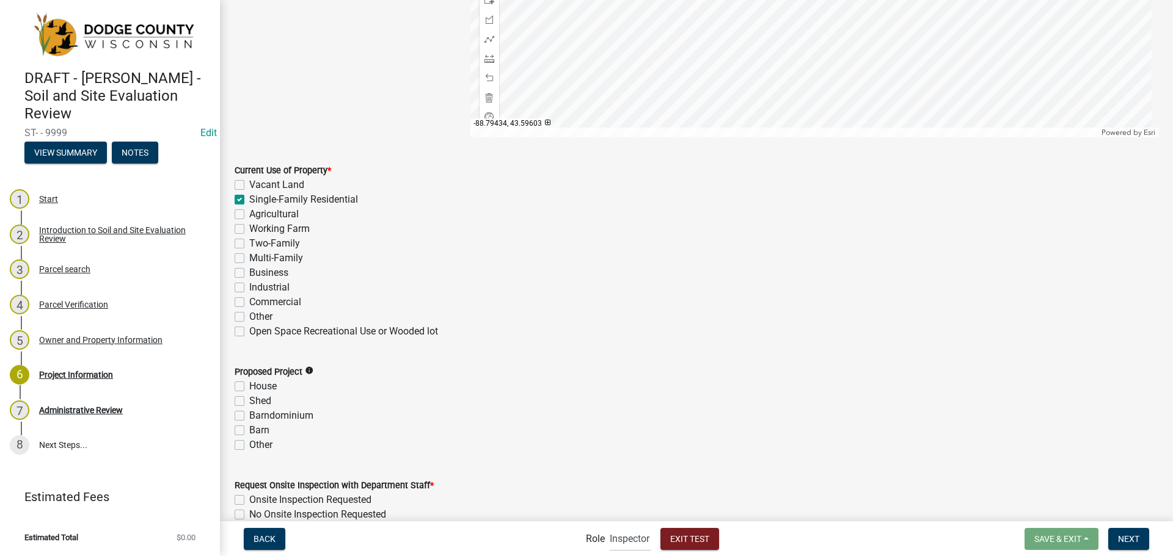
checkbox input "false"
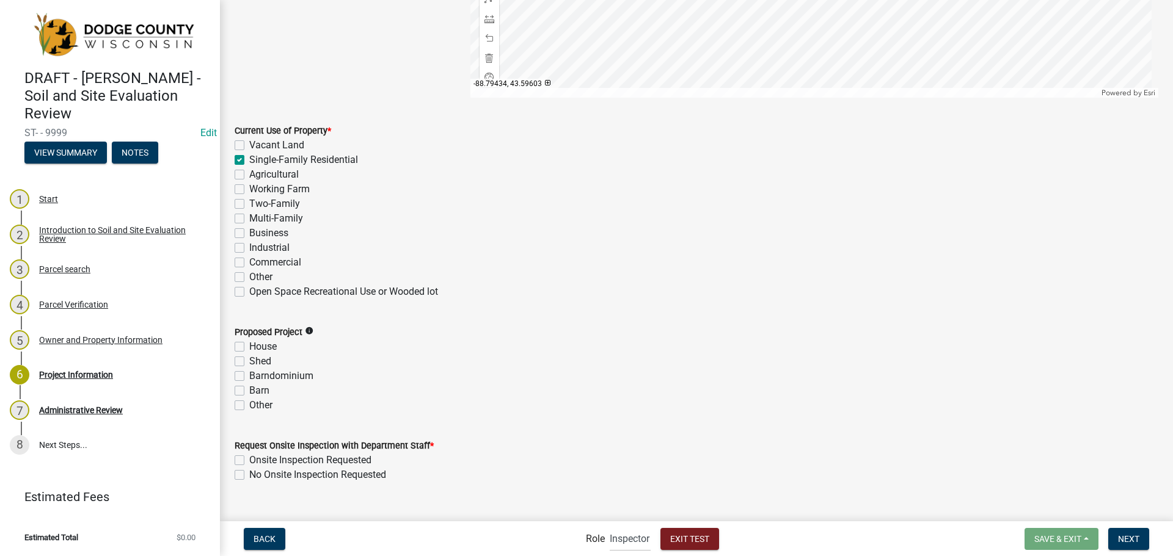
scroll to position [916, 0]
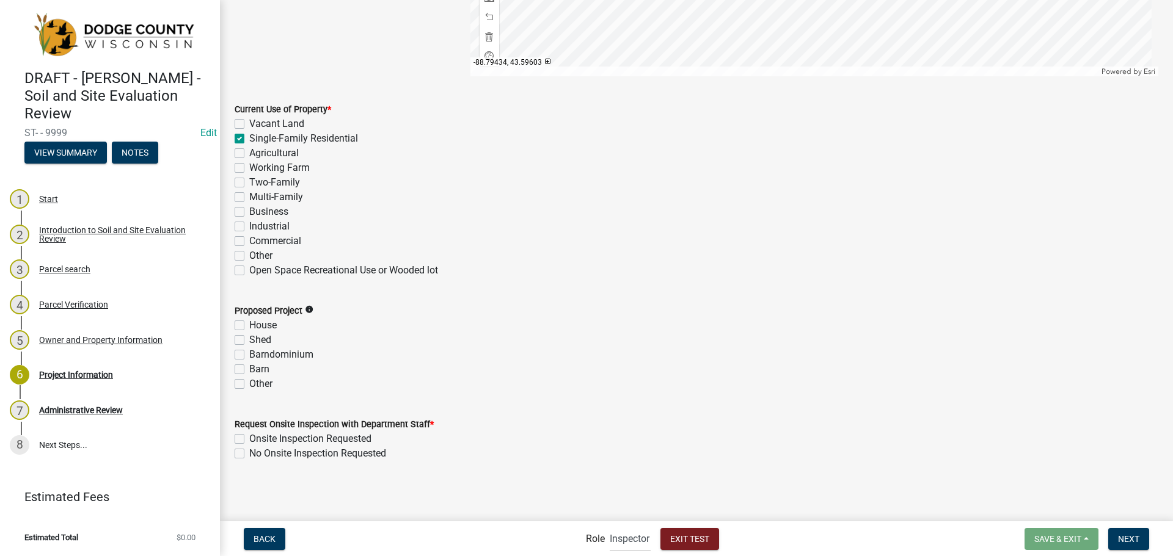
click at [249, 350] on label "Barndominium" at bounding box center [281, 355] width 64 height 15
click at [249, 350] on input "Barndominium" at bounding box center [253, 352] width 8 height 8
checkbox input "true"
checkbox input "false"
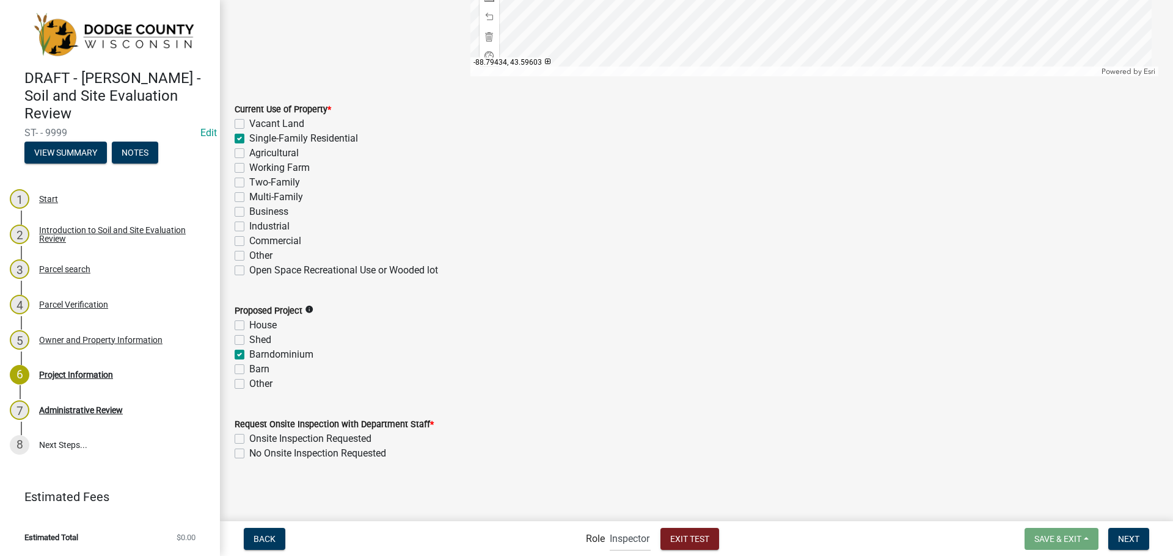
checkbox input "true"
checkbox input "false"
click at [249, 451] on label "No Onsite Inspection Requested" at bounding box center [317, 454] width 137 height 15
click at [249, 451] on input "No Onsite Inspection Requested" at bounding box center [253, 451] width 8 height 8
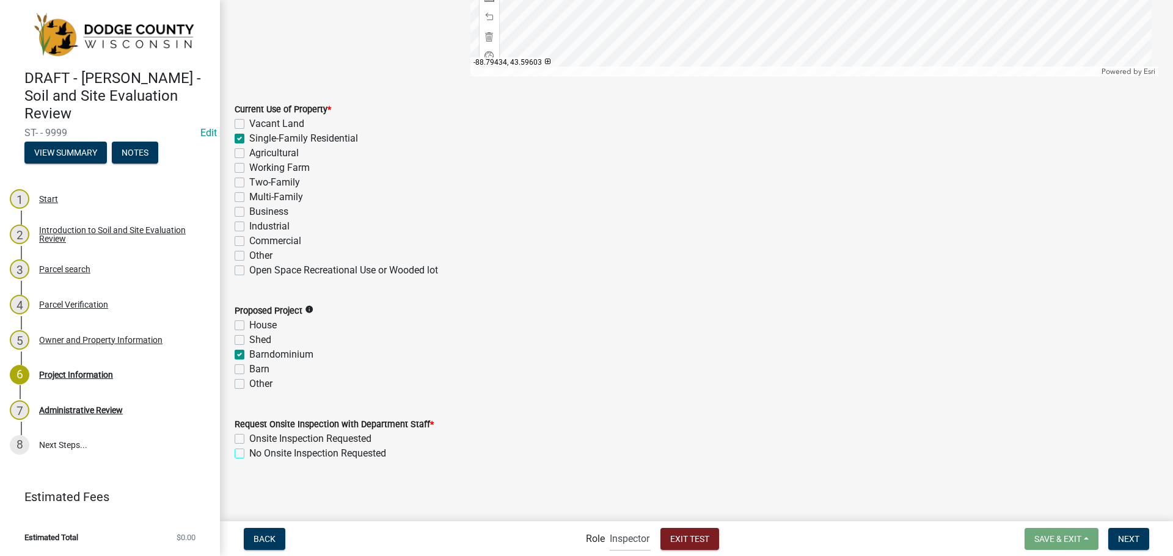
checkbox input "true"
checkbox input "false"
checkbox input "true"
click at [1136, 539] on span "Next" at bounding box center [1128, 539] width 21 height 10
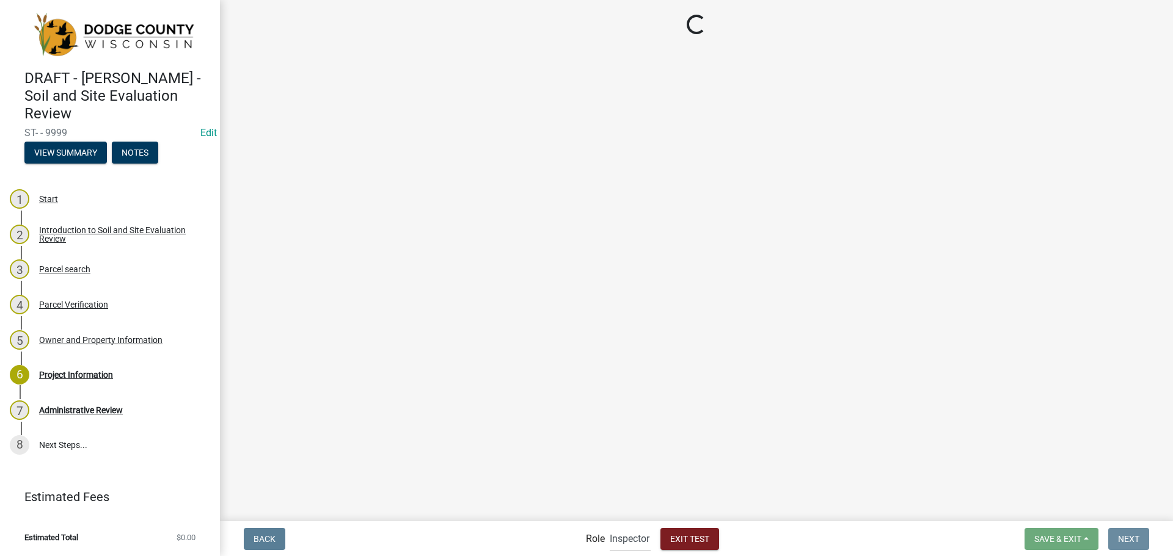
scroll to position [0, 0]
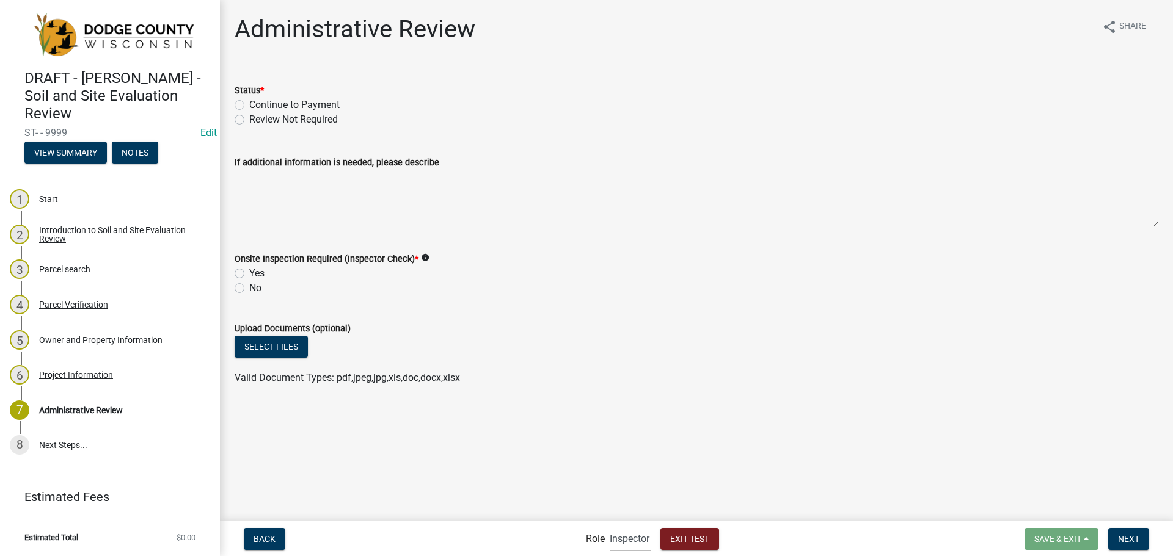
click at [249, 122] on label "Review Not Required" at bounding box center [293, 119] width 89 height 15
click at [249, 120] on input "Review Not Required" at bounding box center [253, 116] width 8 height 8
radio input "true"
click at [249, 106] on label "Continue to Payment" at bounding box center [294, 105] width 90 height 15
click at [249, 106] on input "Continue to Payment" at bounding box center [253, 102] width 8 height 8
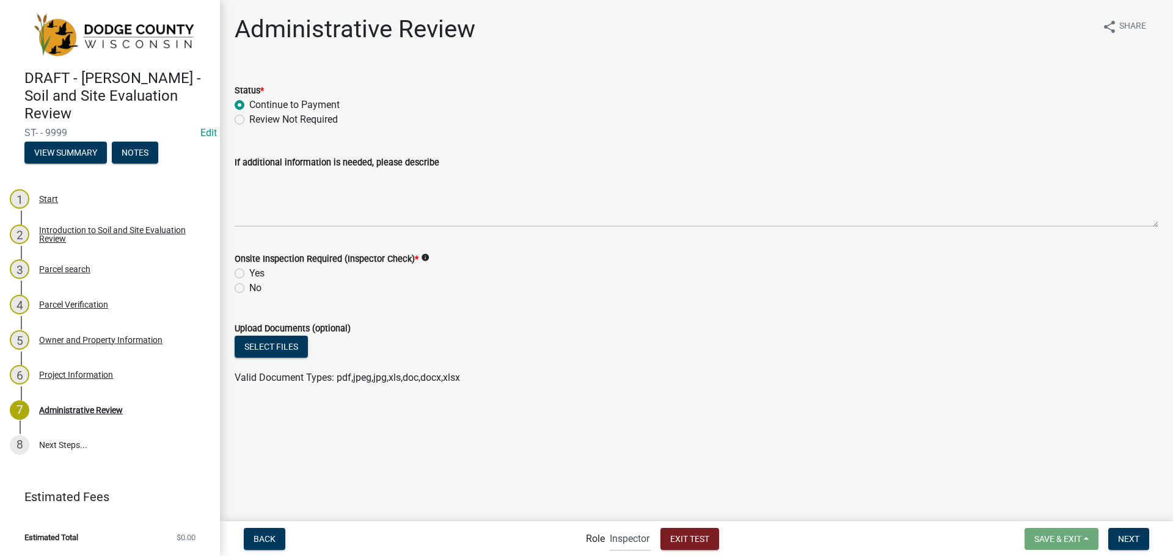
radio input "true"
click at [249, 286] on label "No" at bounding box center [255, 288] width 12 height 15
click at [249, 286] on input "No" at bounding box center [253, 285] width 8 height 8
radio input "true"
click at [1129, 544] on span "Next" at bounding box center [1128, 539] width 21 height 10
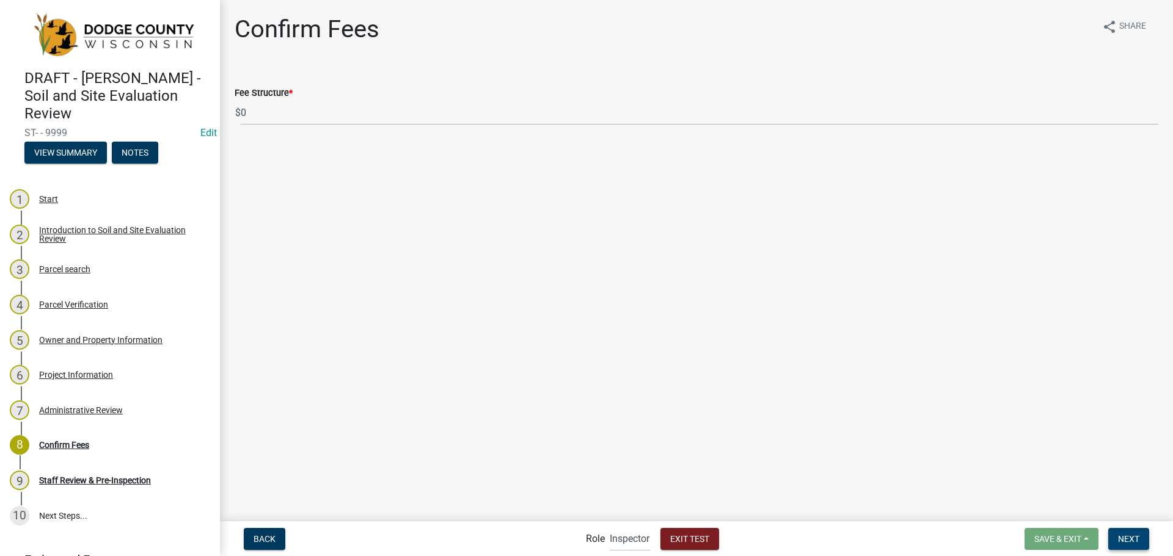
click at [1127, 536] on span "Next" at bounding box center [1128, 539] width 21 height 10
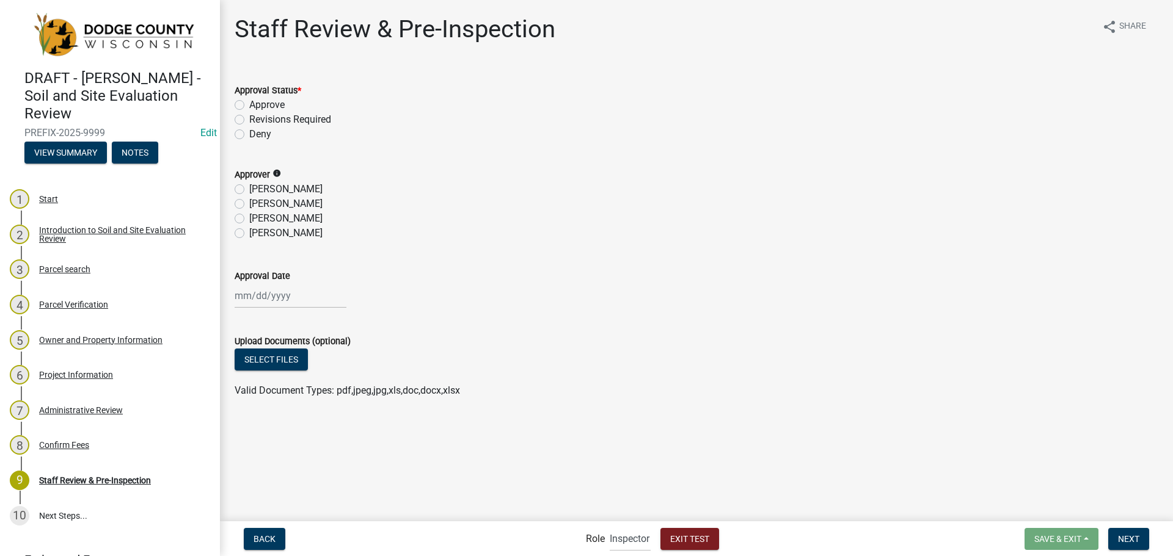
click at [249, 106] on label "Approve" at bounding box center [266, 105] width 35 height 15
click at [249, 106] on input "Approve" at bounding box center [253, 102] width 8 height 8
radio input "true"
click at [249, 216] on label "[PERSON_NAME]" at bounding box center [285, 218] width 73 height 15
click at [249, 216] on input "[PERSON_NAME]" at bounding box center [253, 215] width 8 height 8
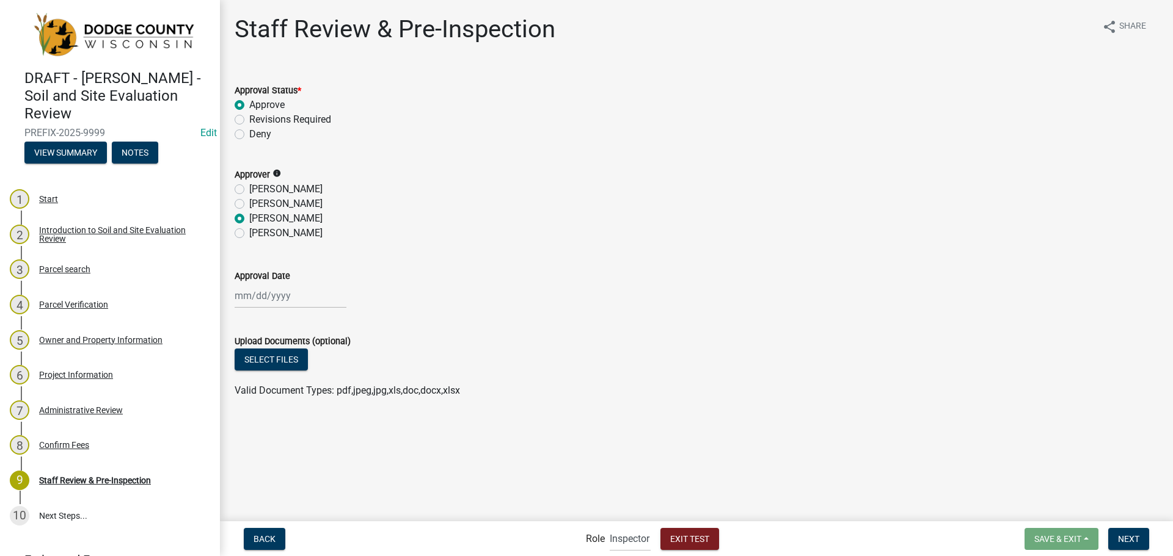
radio input "true"
click at [269, 286] on div at bounding box center [291, 295] width 112 height 25
select select "9"
select select "2025"
click at [290, 420] on div "24" at bounding box center [286, 420] width 20 height 20
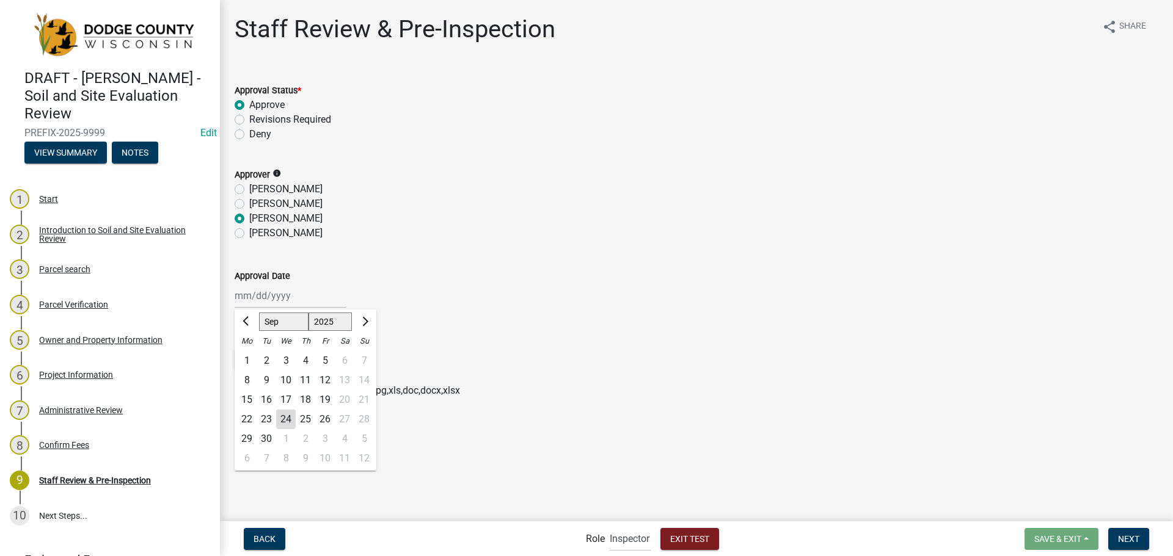
type input "[DATE]"
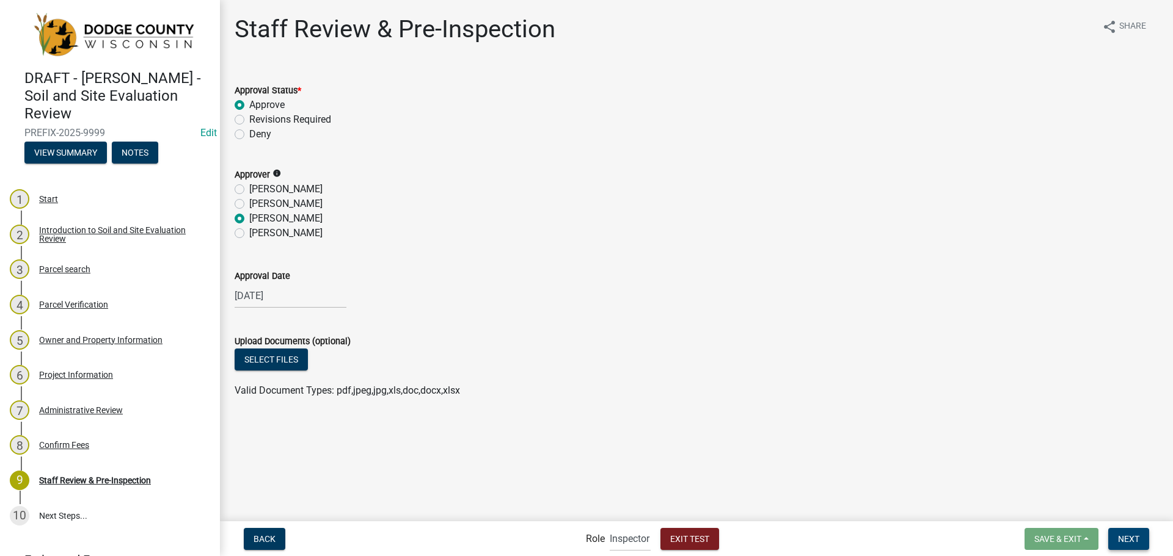
click at [1117, 537] on button "Next" at bounding box center [1128, 539] width 41 height 22
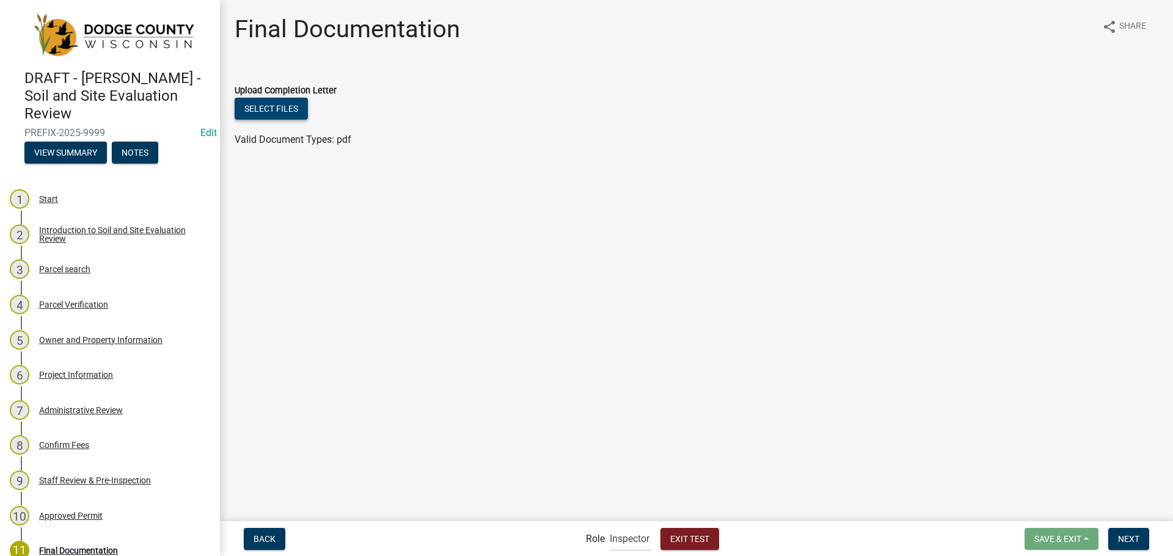
click at [274, 117] on button "Select files" at bounding box center [271, 109] width 73 height 22
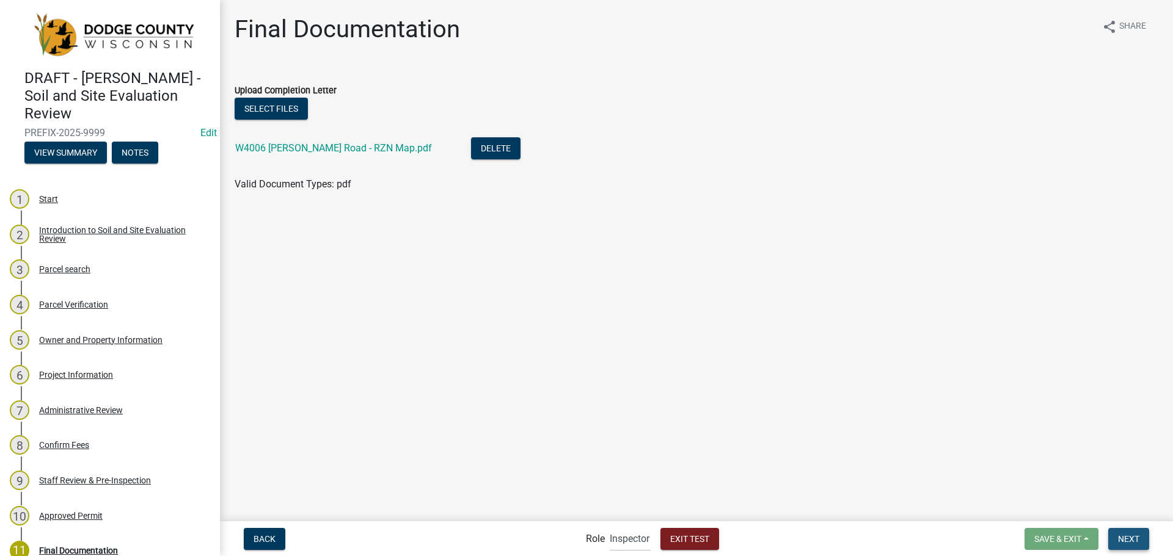
click at [1133, 534] on span "Next" at bounding box center [1128, 539] width 21 height 10
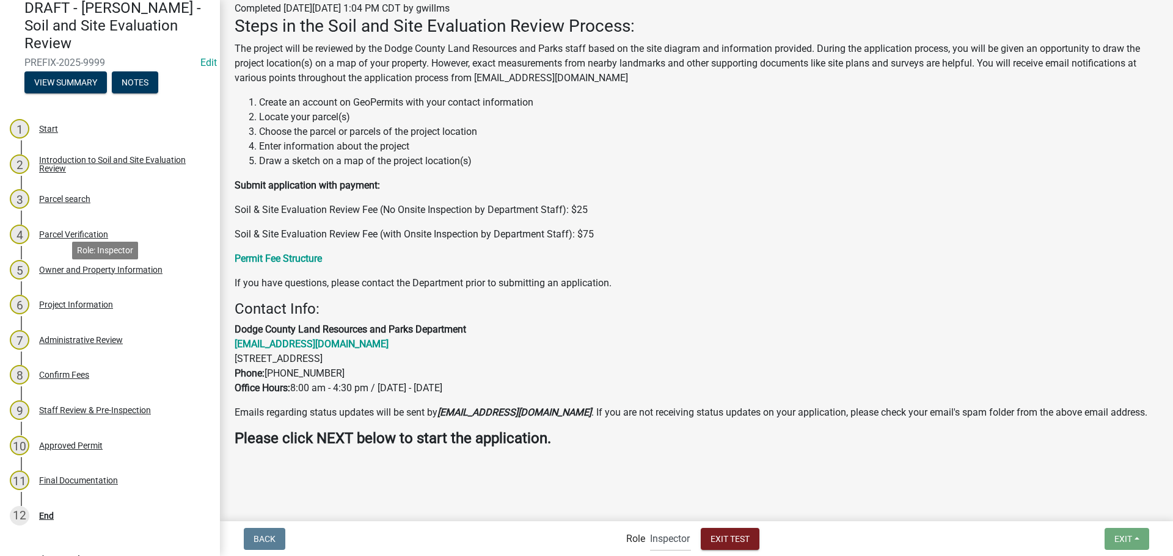
scroll to position [114, 0]
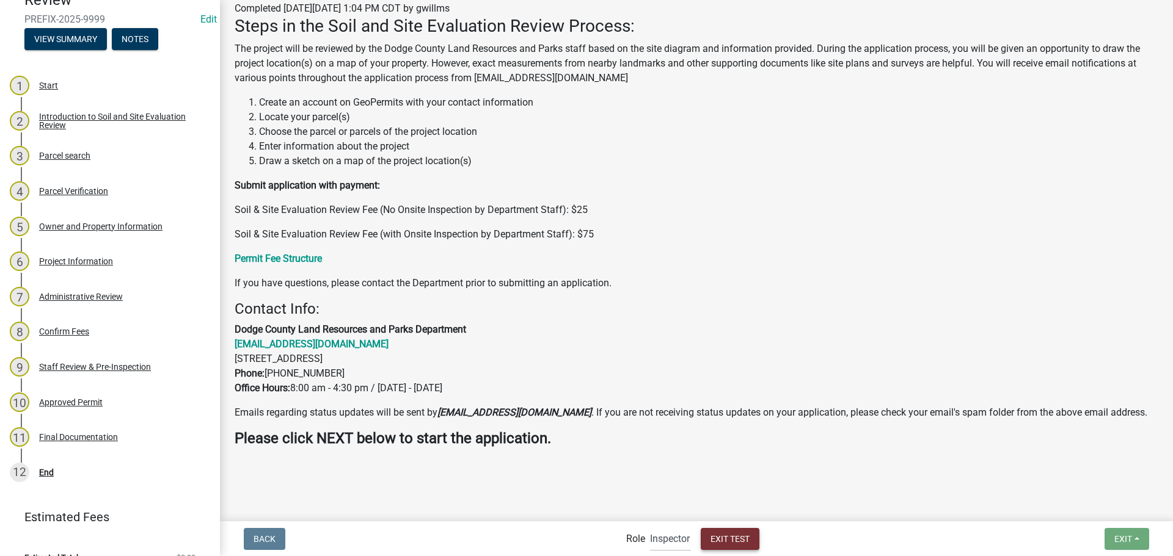
click at [742, 541] on span "Exit Test" at bounding box center [729, 539] width 39 height 10
